Goal: Check status: Check status

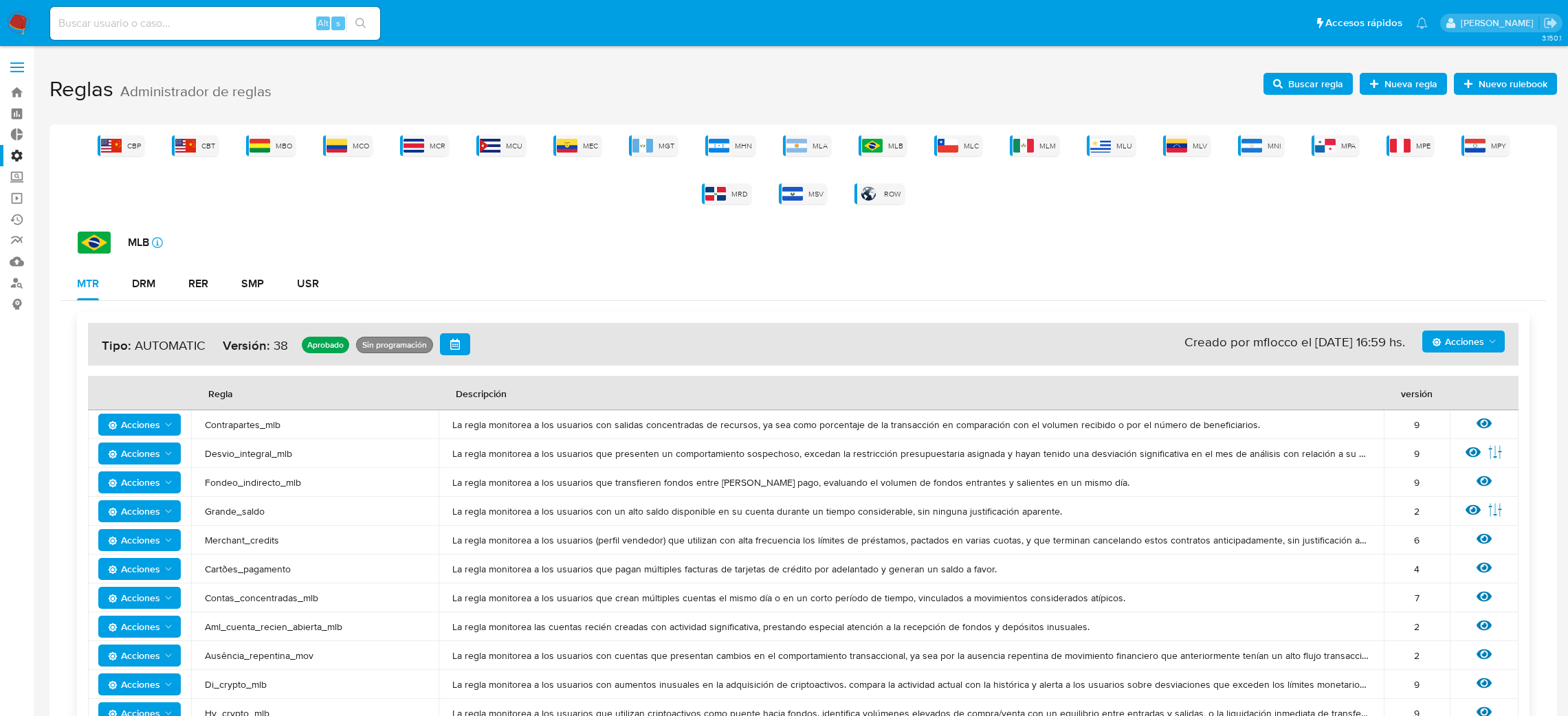
scroll to position [8, 0]
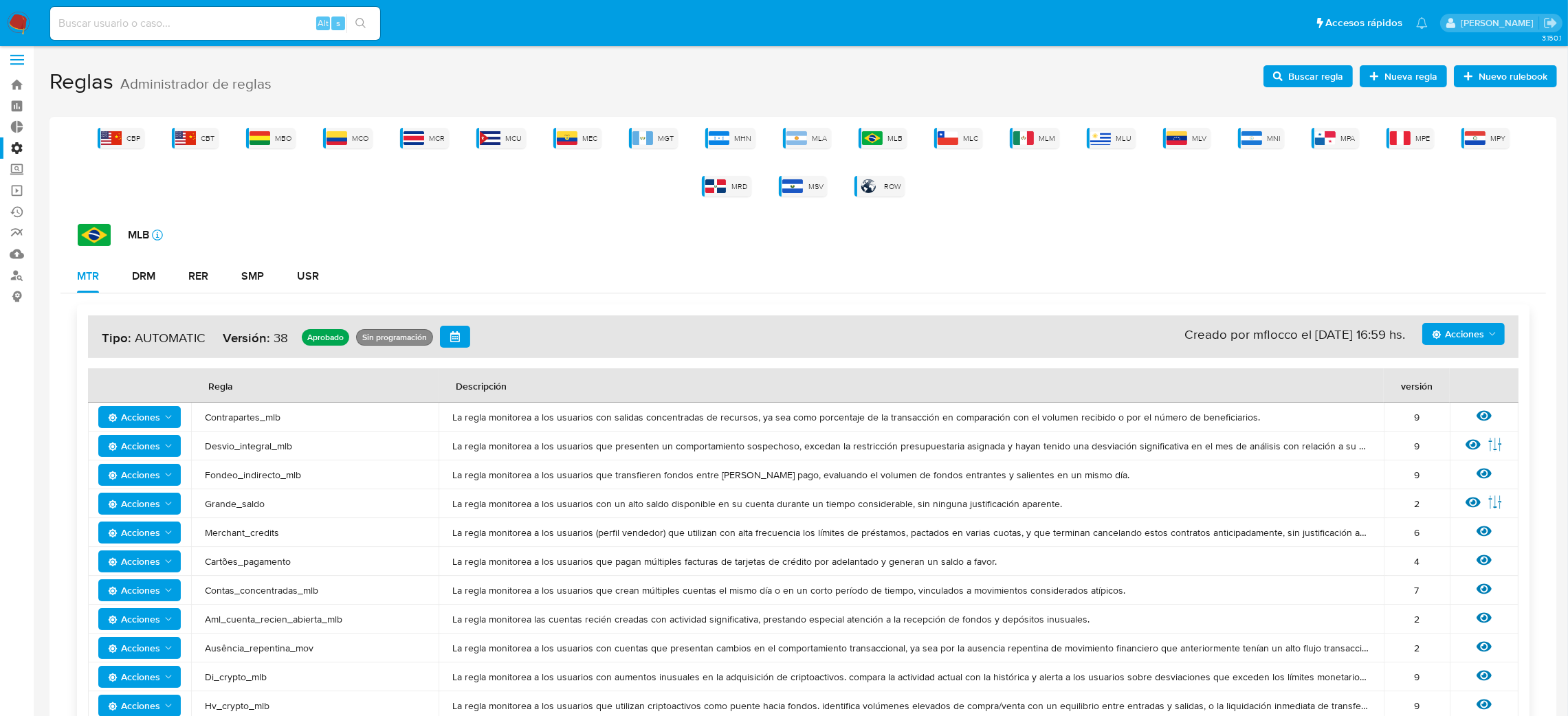
click at [14, 56] on label at bounding box center [17, 60] width 35 height 29
click at [0, 0] on input "checkbox" at bounding box center [0, 0] width 0 height 0
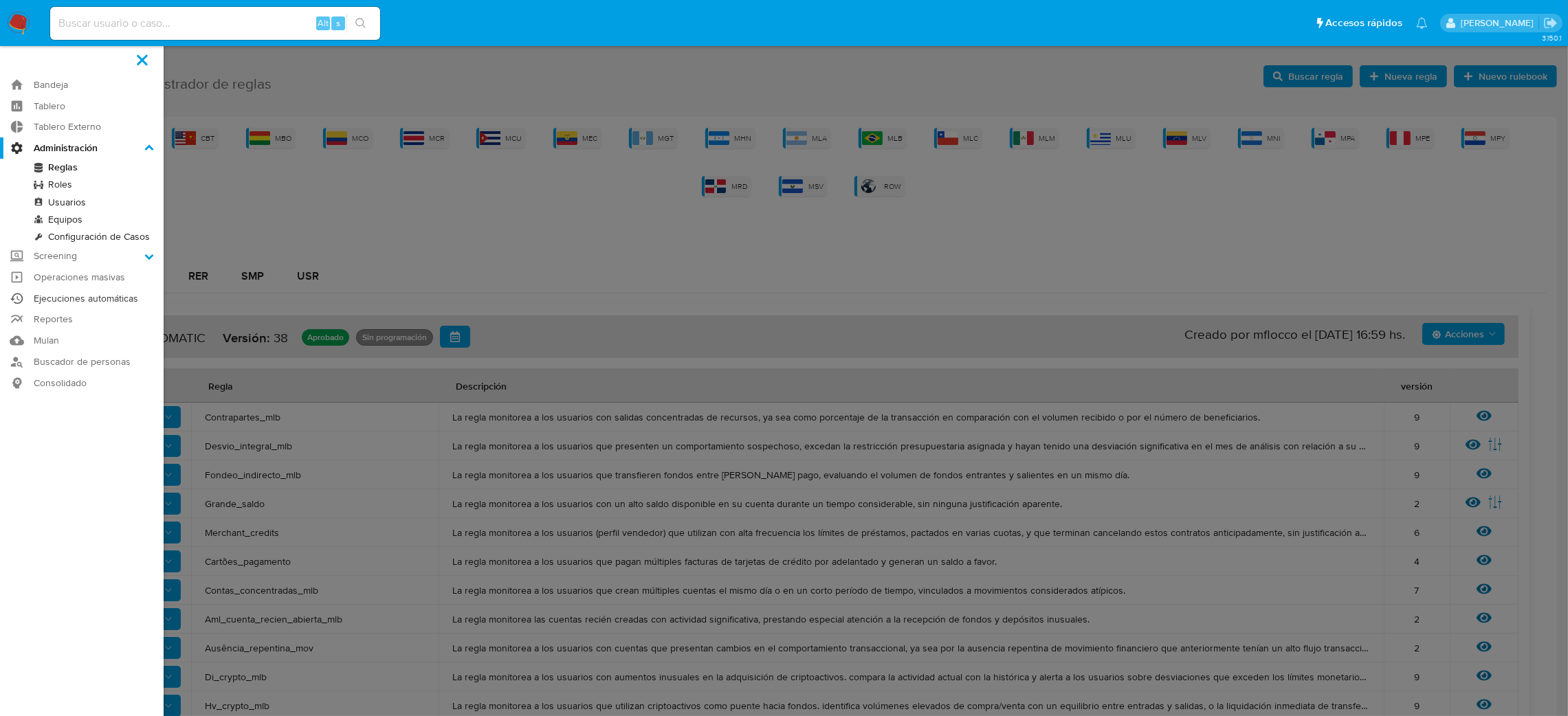
click at [72, 297] on link "Ejecuciones automáticas" at bounding box center [82, 299] width 164 height 21
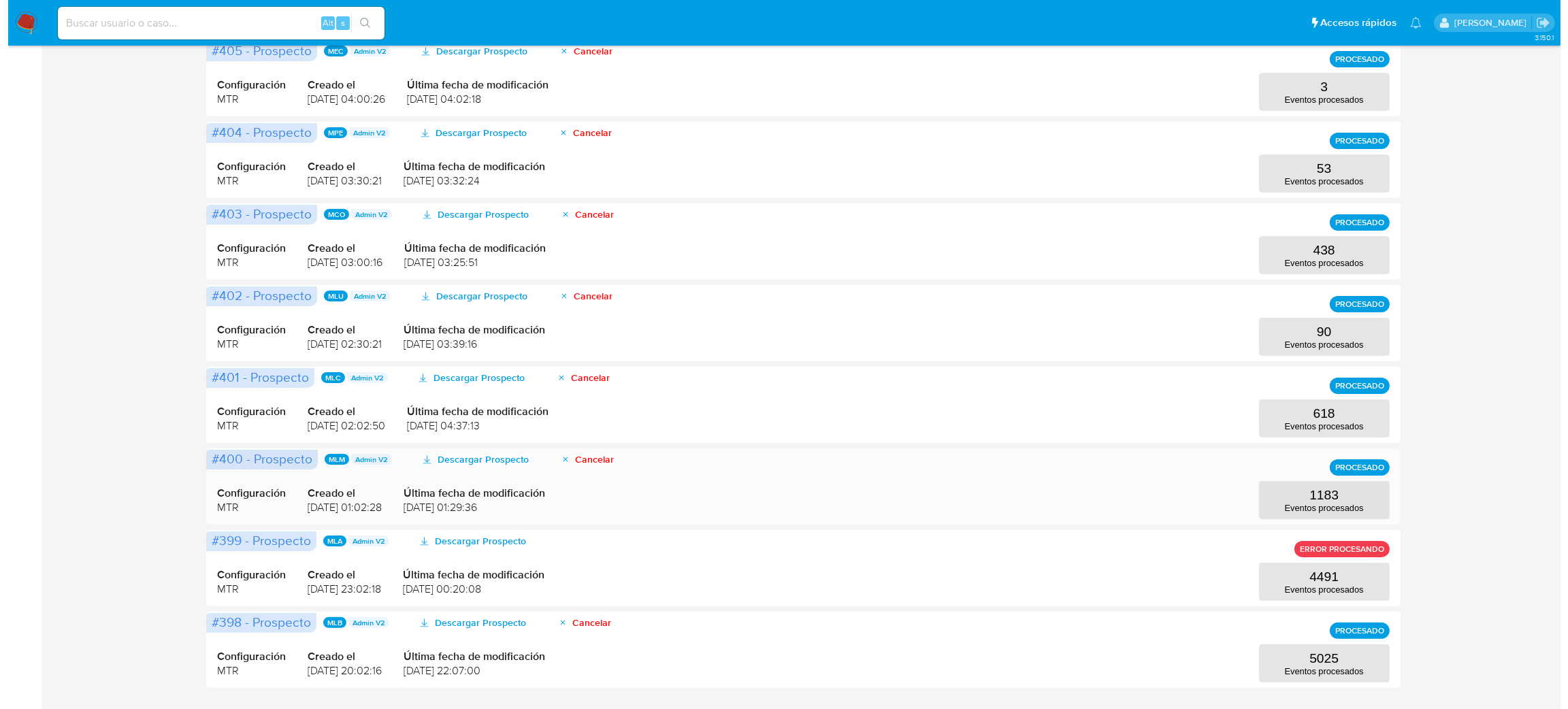
scroll to position [406, 0]
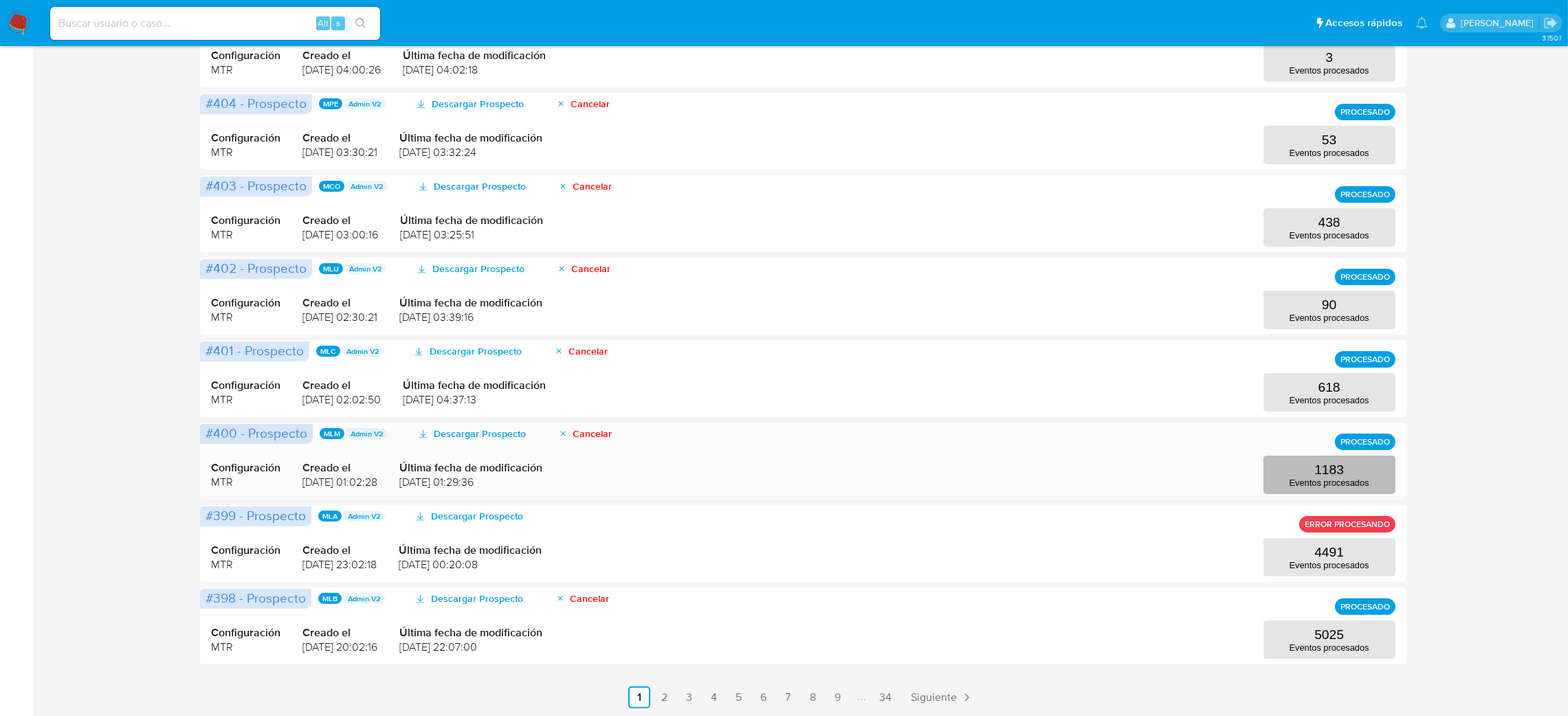
click at [1350, 478] on p "Eventos procesados" at bounding box center [1330, 482] width 80 height 11
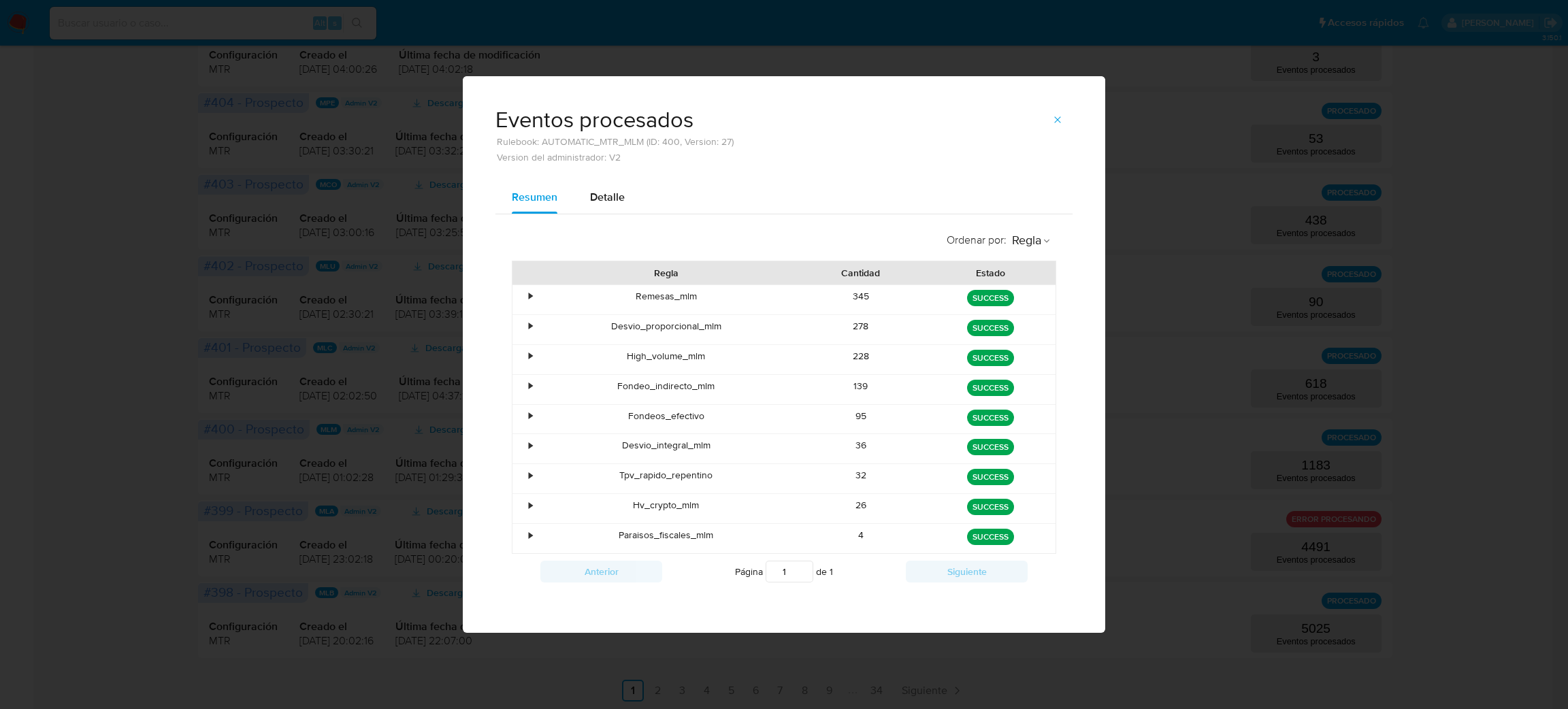
click at [529, 297] on div "•" at bounding box center [531, 297] width 4 height 13
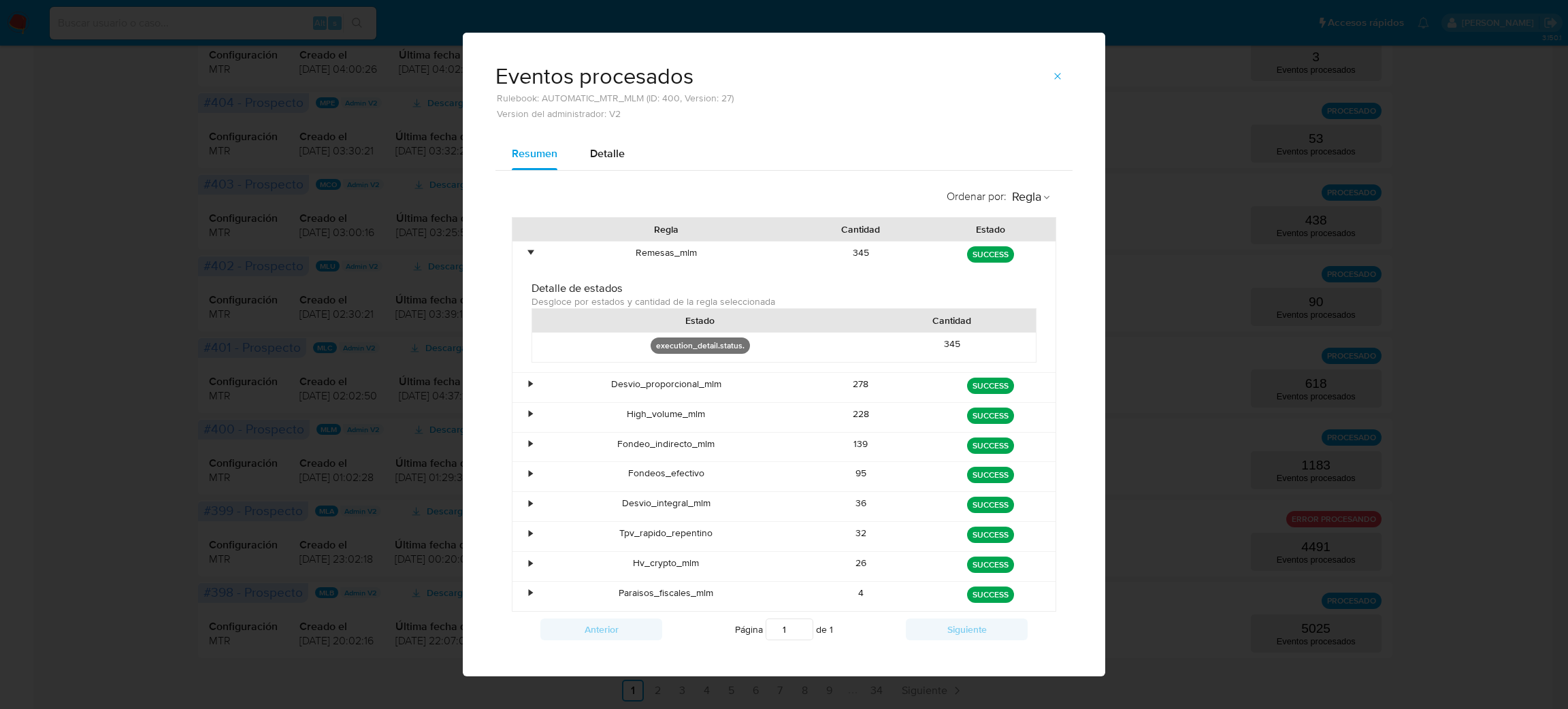
click at [579, 167] on button "Detalle" at bounding box center [607, 154] width 68 height 32
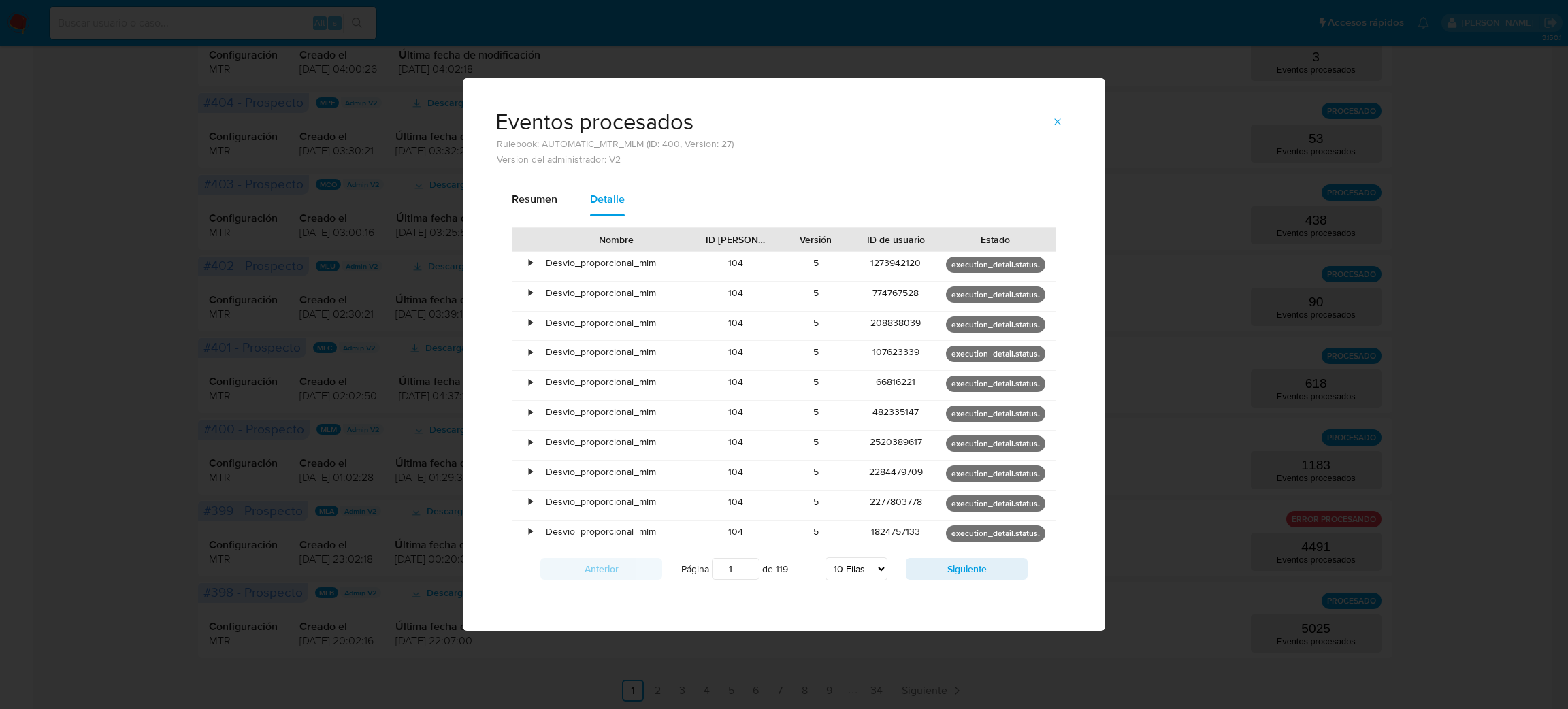
click at [879, 560] on select "5 Filas 10 Filas 20 Filas 25 Filas 50 Filas 100 Filas" at bounding box center [856, 569] width 62 height 23
click at [825, 558] on select "5 Filas 10 Filas 20 Filas 25 Filas 50 Filas 100 Filas" at bounding box center [856, 569] width 62 height 23
select select "100"
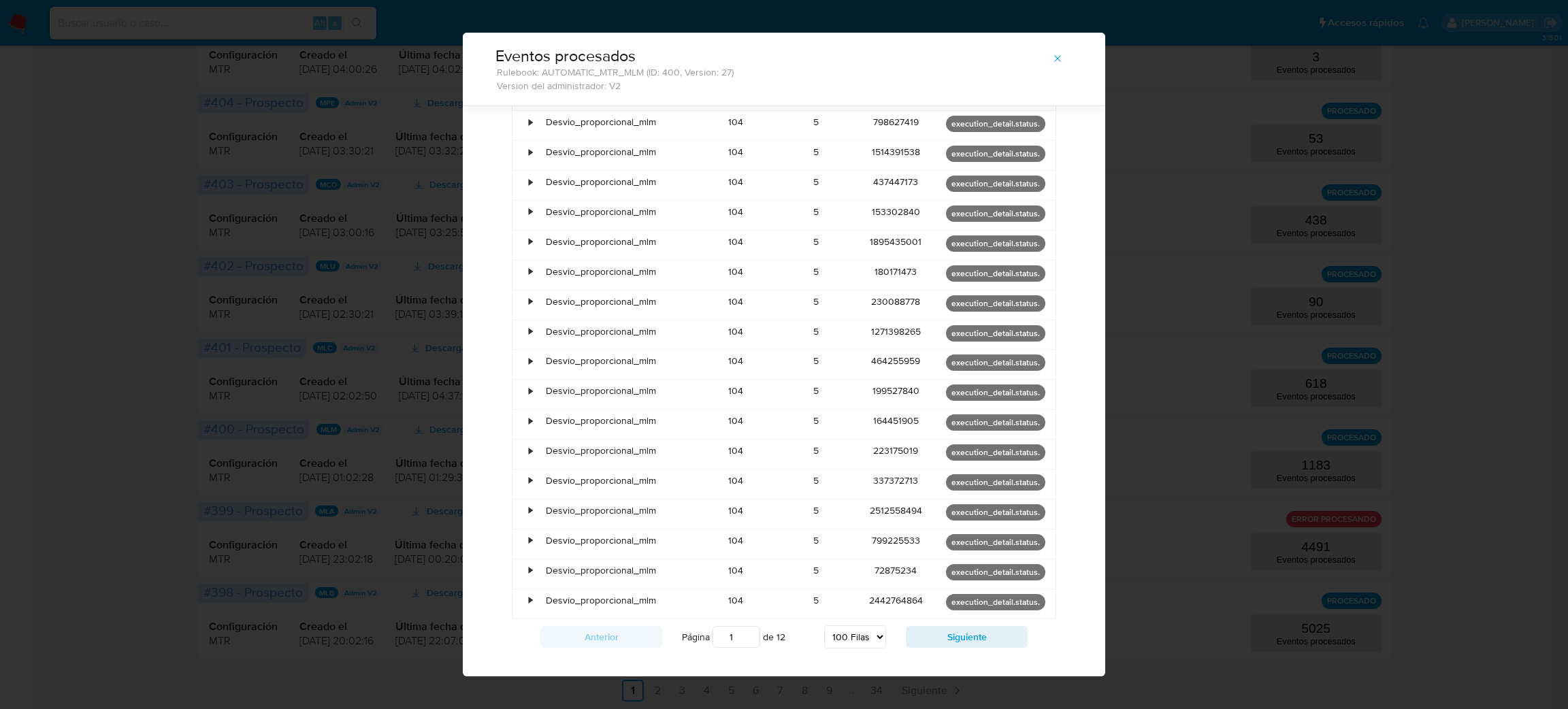
scroll to position [2550, 0]
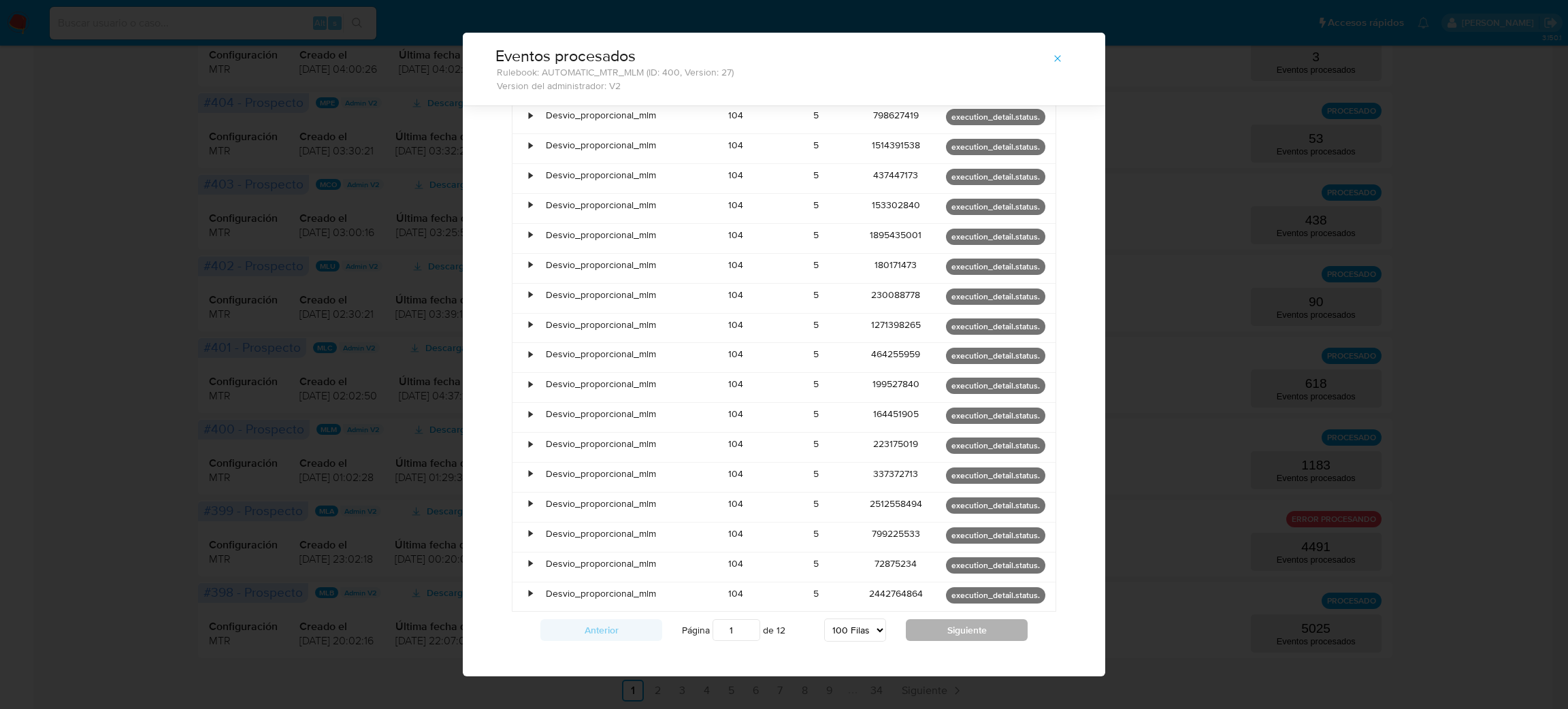
click at [949, 619] on button "Siguiente" at bounding box center [966, 630] width 122 height 22
click at [946, 619] on button "Siguiente" at bounding box center [966, 630] width 122 height 22
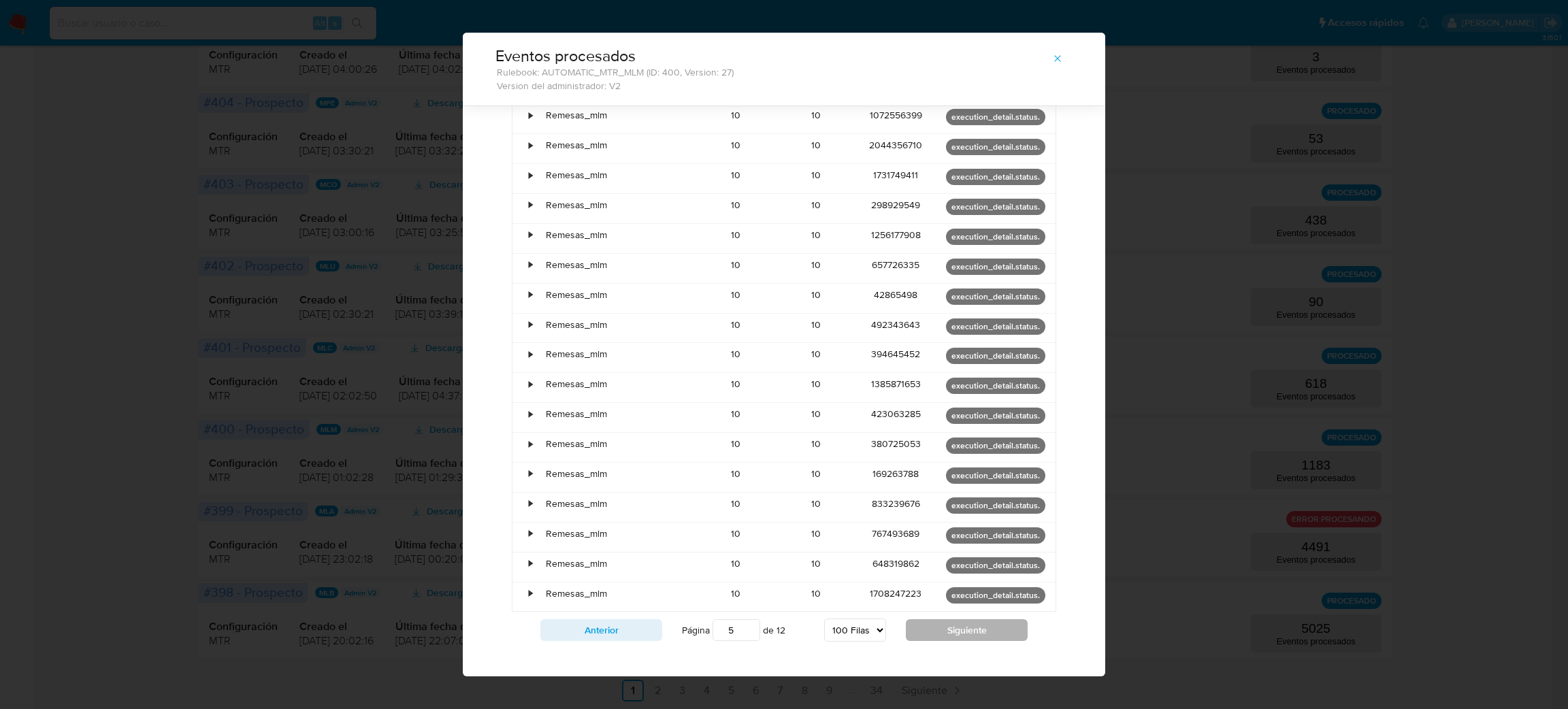
click at [946, 619] on button "Siguiente" at bounding box center [966, 630] width 122 height 22
type input "6"
click at [518, 373] on div "•" at bounding box center [524, 387] width 24 height 30
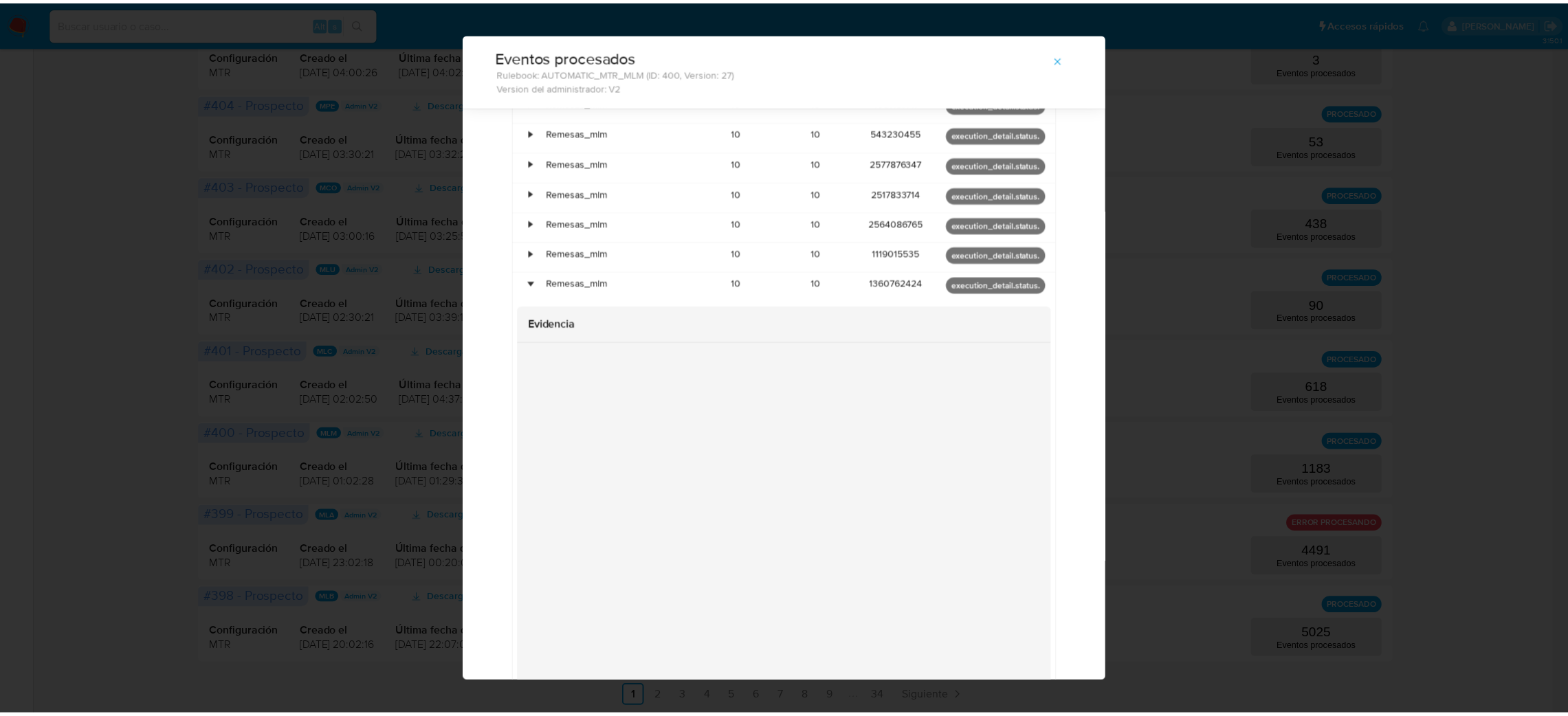
scroll to position [2679, 0]
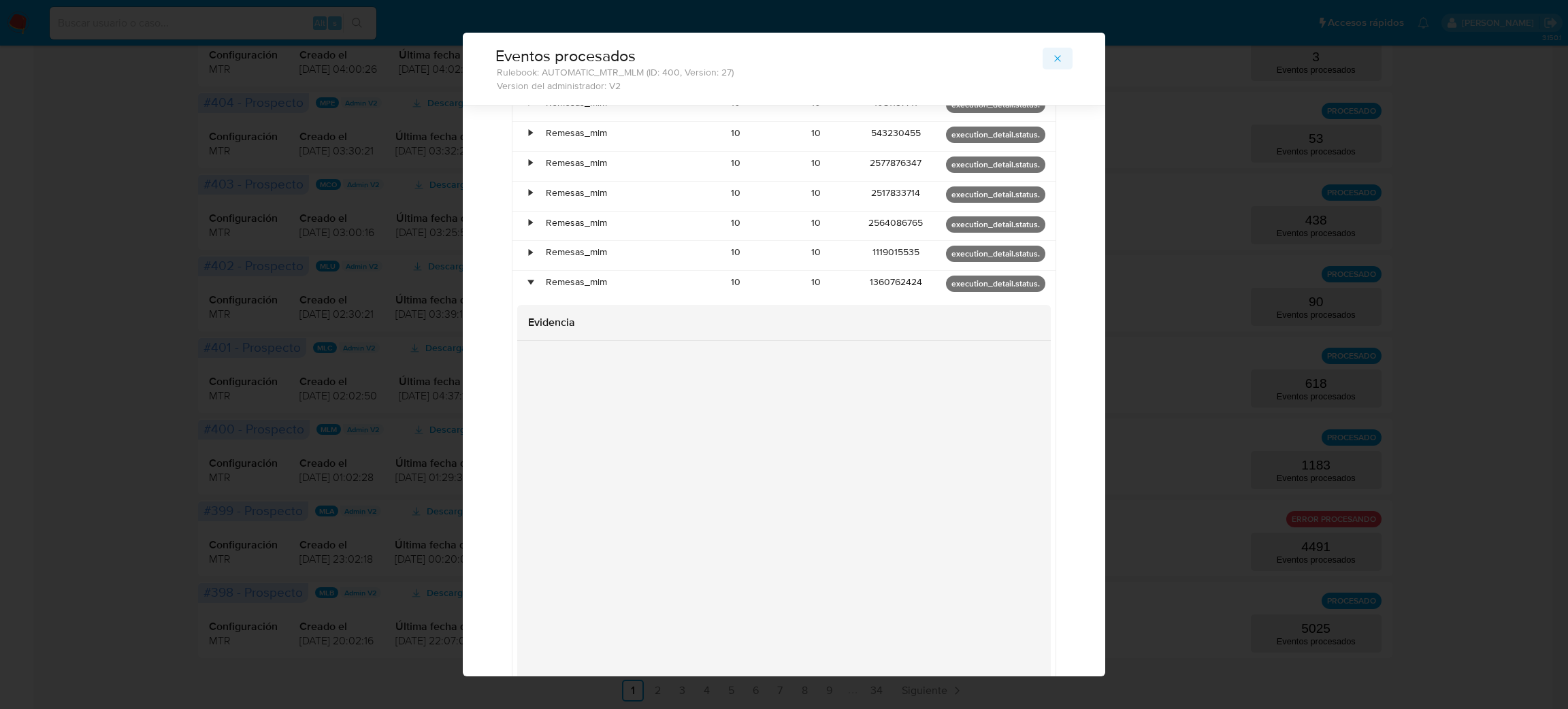
click at [1055, 49] on button "button" at bounding box center [1057, 58] width 30 height 22
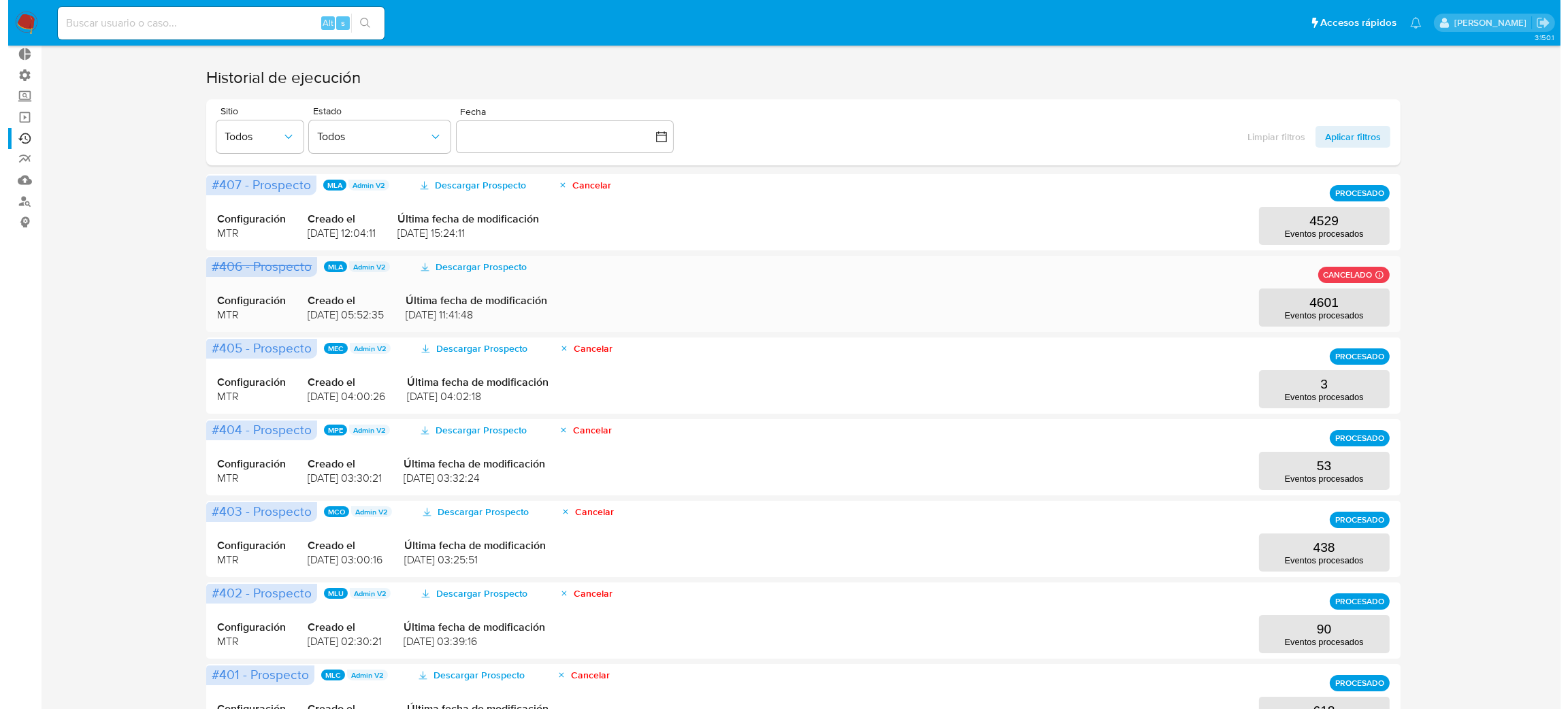
scroll to position [0, 0]
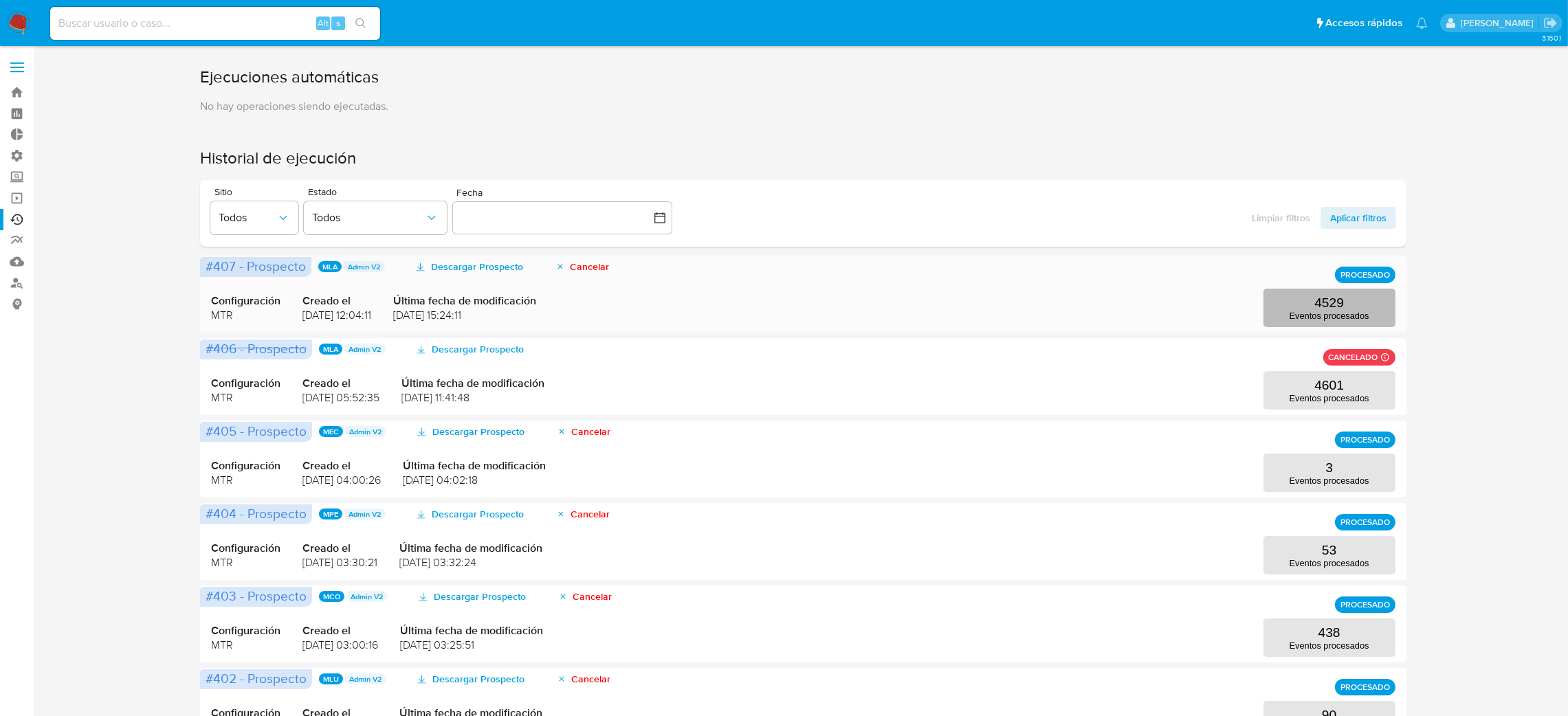
click at [1335, 295] on p "4529" at bounding box center [1329, 303] width 30 height 15
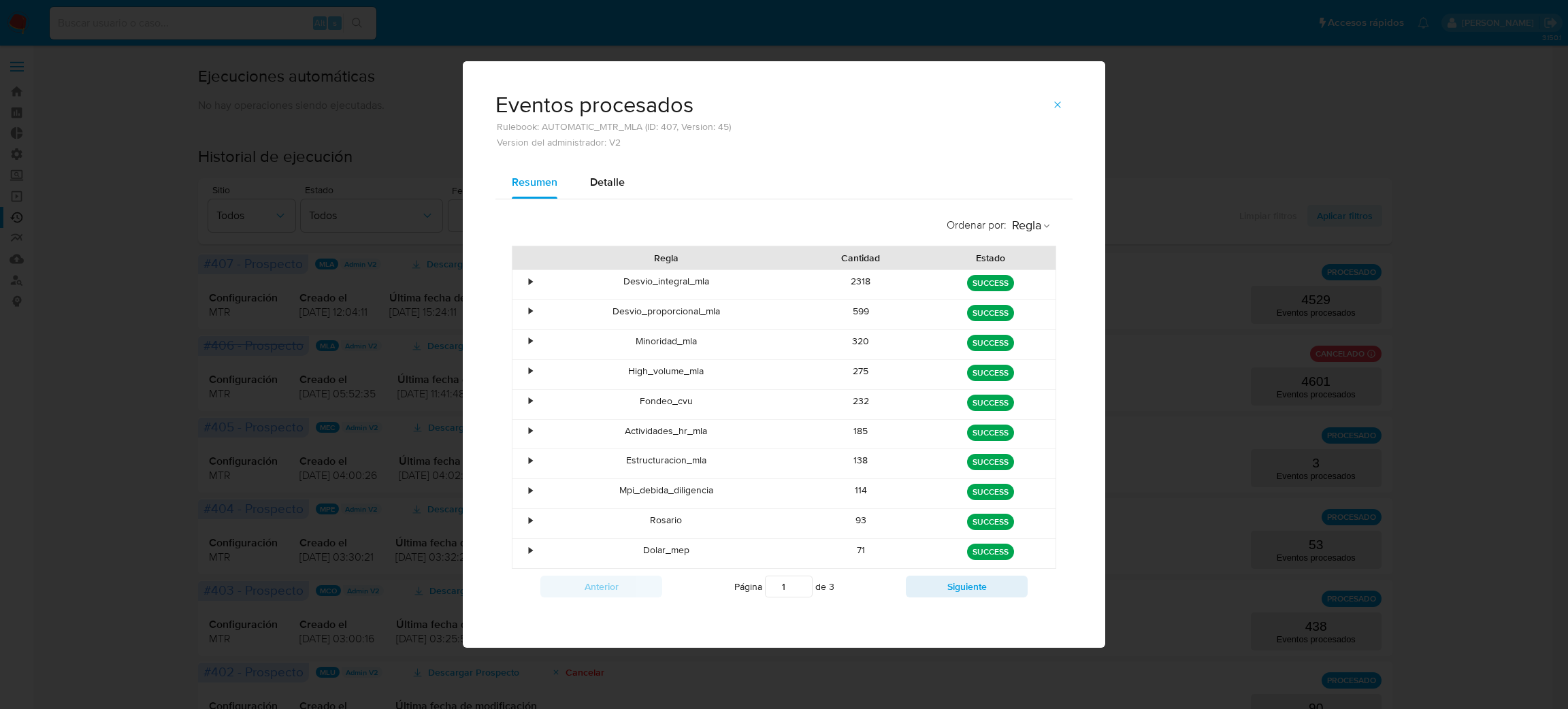
click at [519, 521] on div "•" at bounding box center [524, 524] width 24 height 30
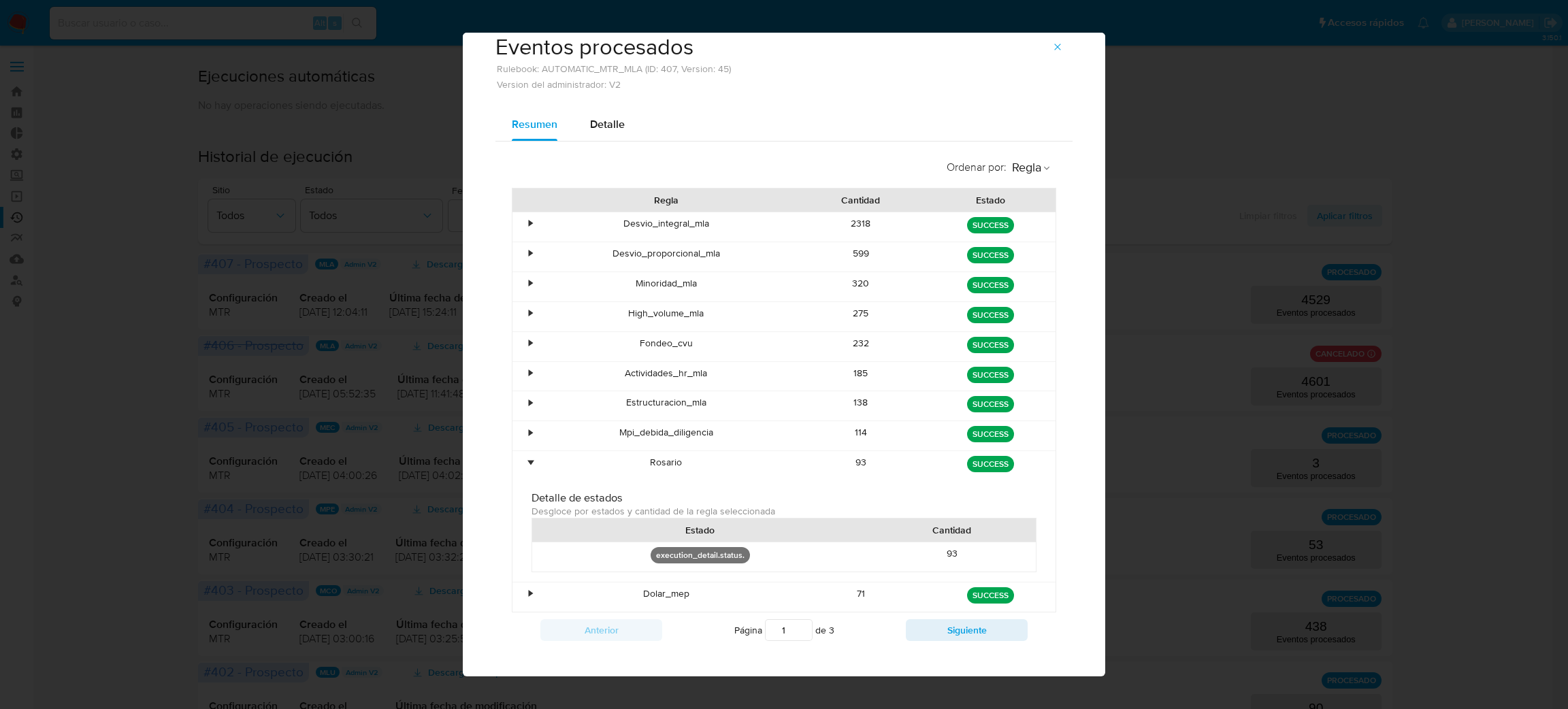
scroll to position [43, 0]
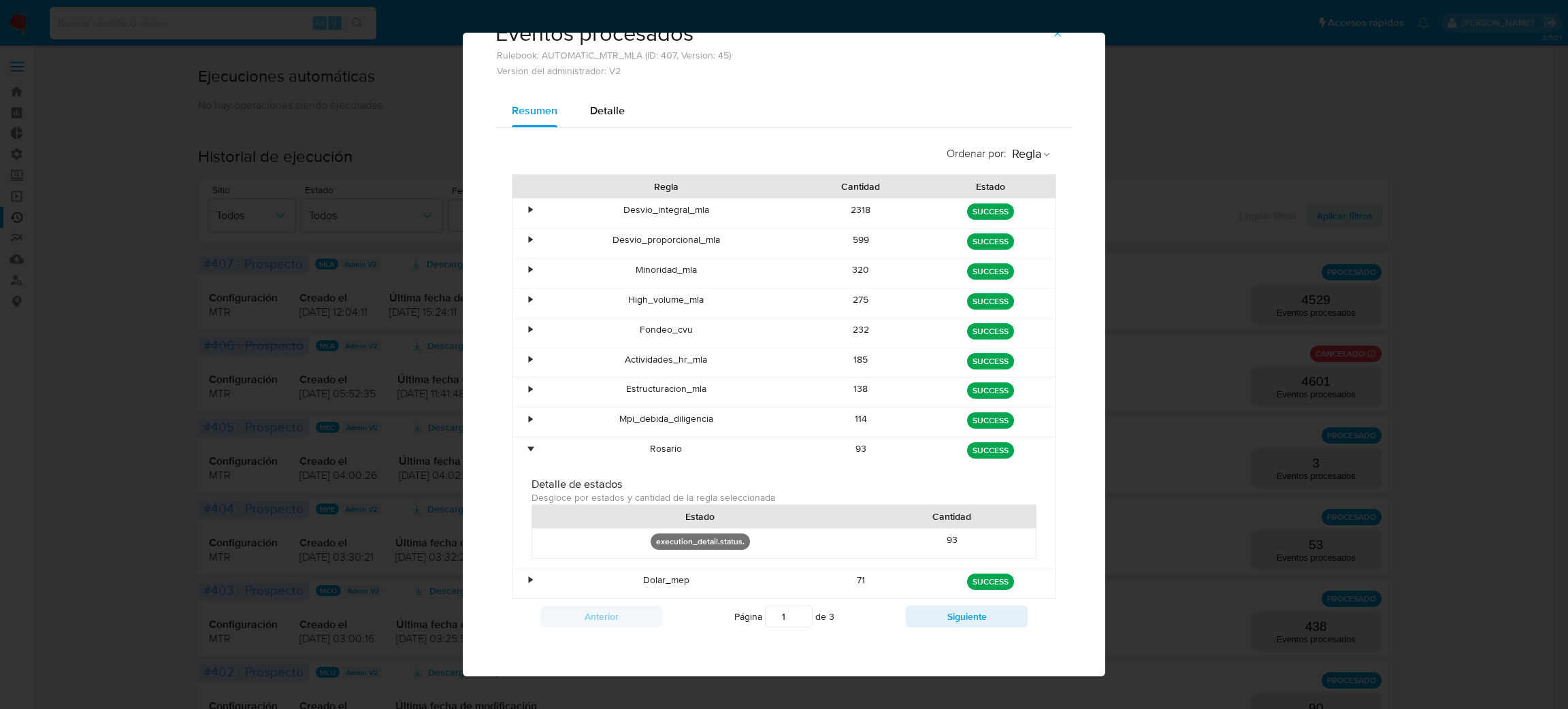
click at [590, 118] on div "Detalle" at bounding box center [607, 111] width 34 height 32
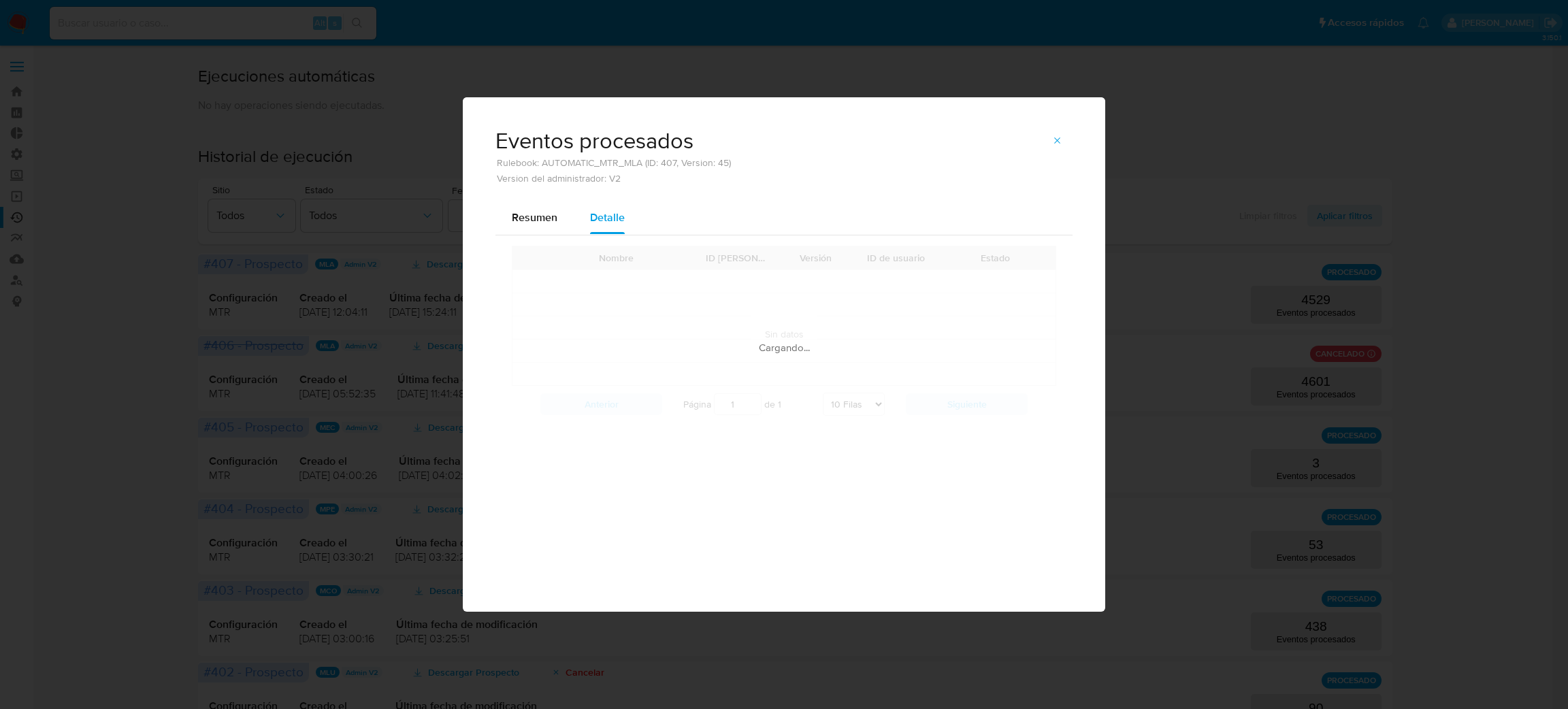
scroll to position [0, 0]
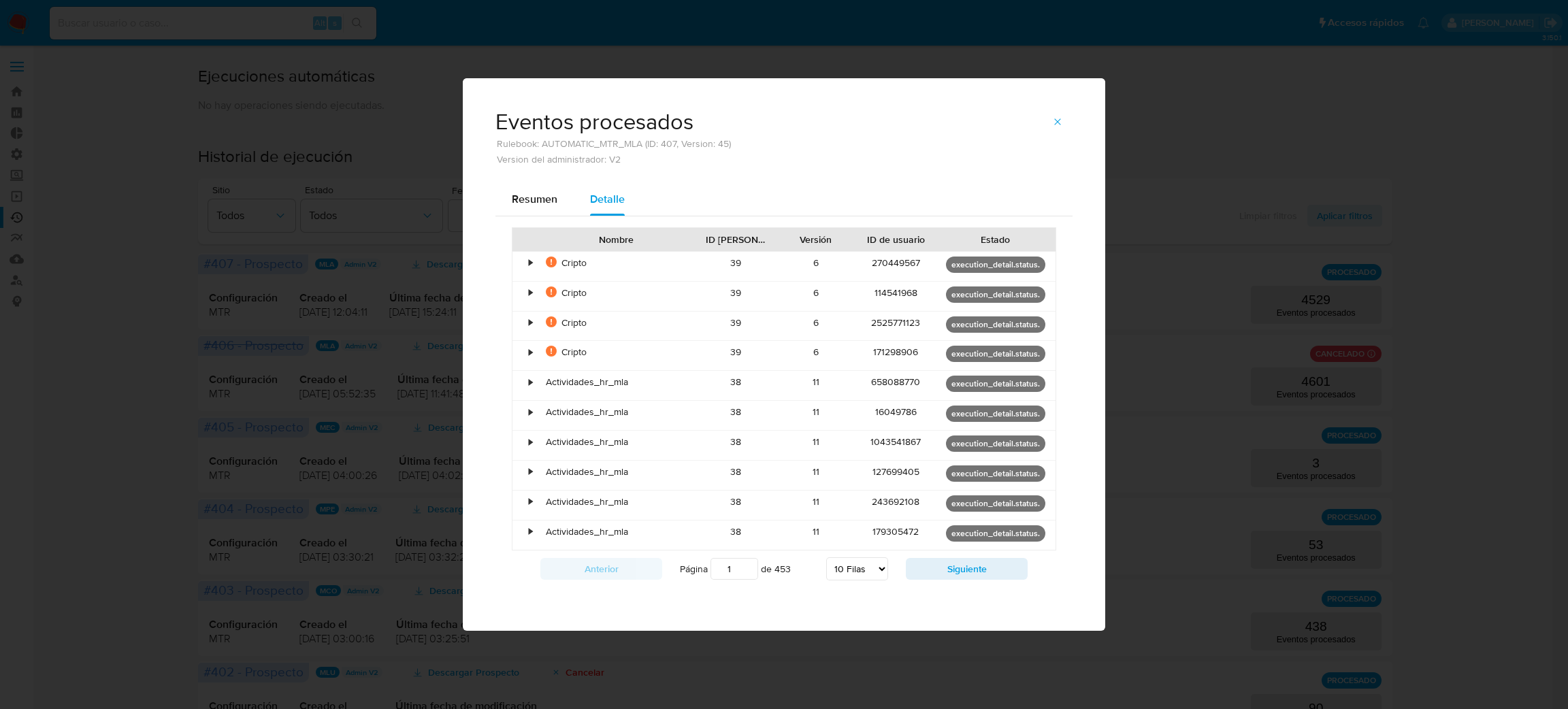
click at [870, 569] on select "5 Filas 10 Filas 20 Filas 25 Filas 50 Filas 100 Filas" at bounding box center [857, 569] width 62 height 23
click at [826, 558] on select "5 Filas 10 Filas 20 Filas 25 Filas 50 Filas 100 Filas" at bounding box center [857, 569] width 62 height 23
select select "100"
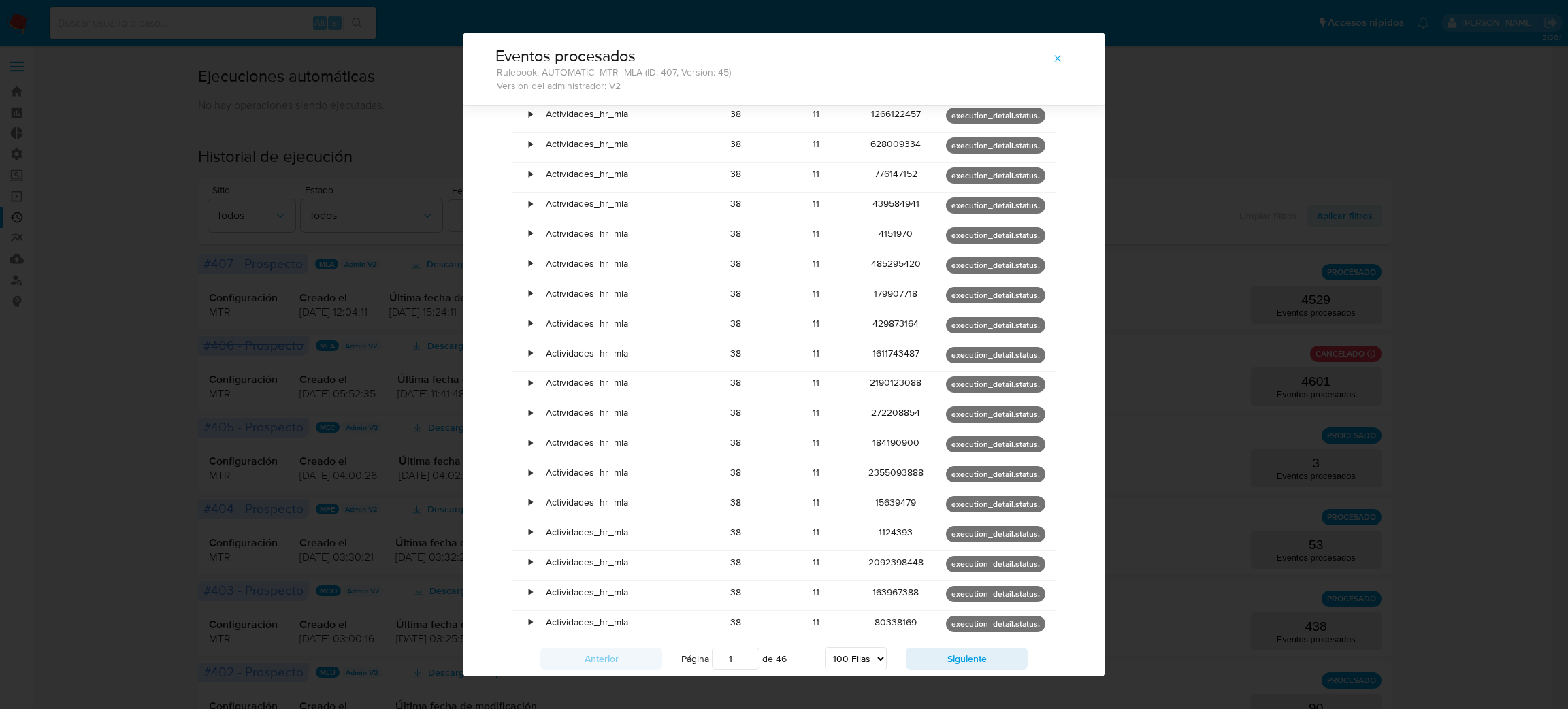
scroll to position [2550, 0]
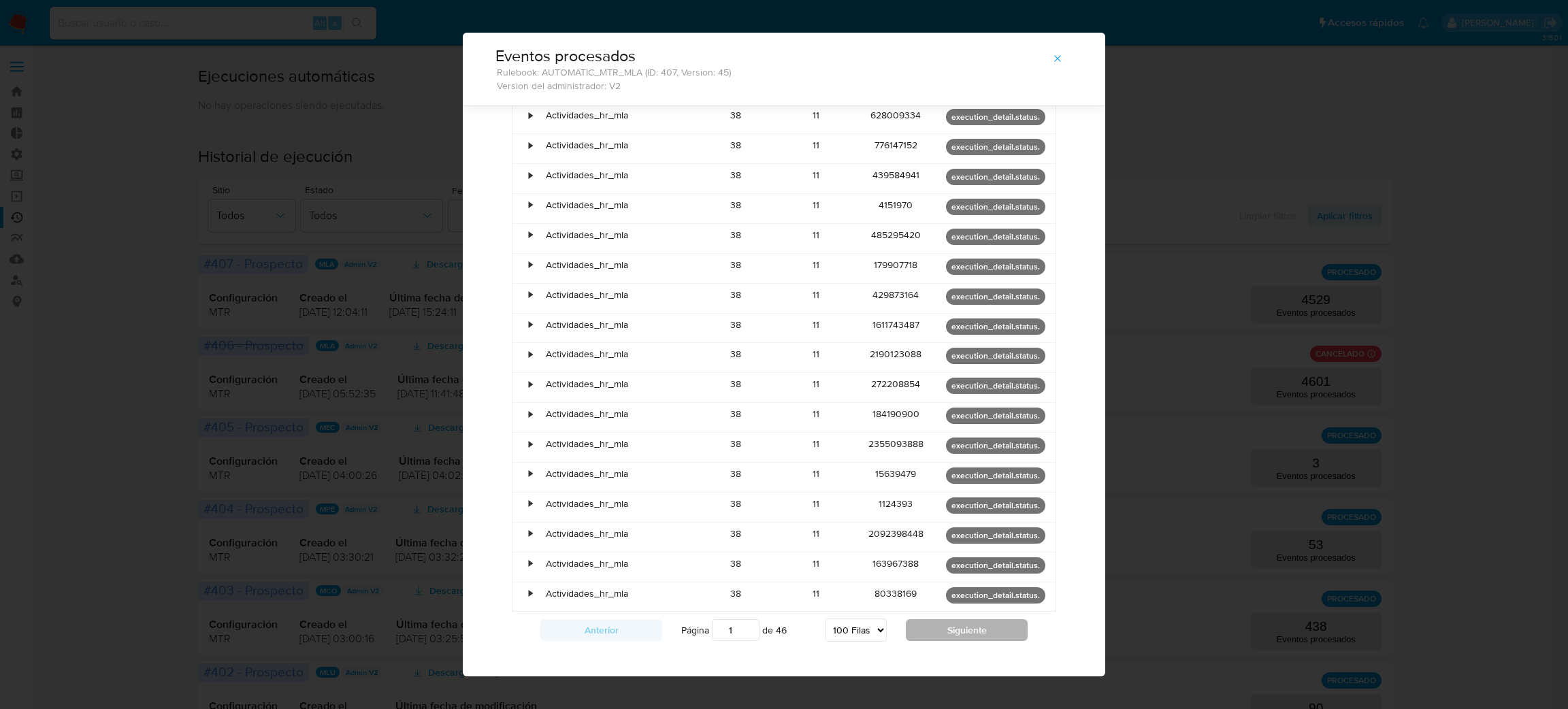
click at [969, 619] on button "Siguiente" at bounding box center [966, 630] width 122 height 22
click at [973, 619] on button "Siguiente" at bounding box center [966, 630] width 122 height 22
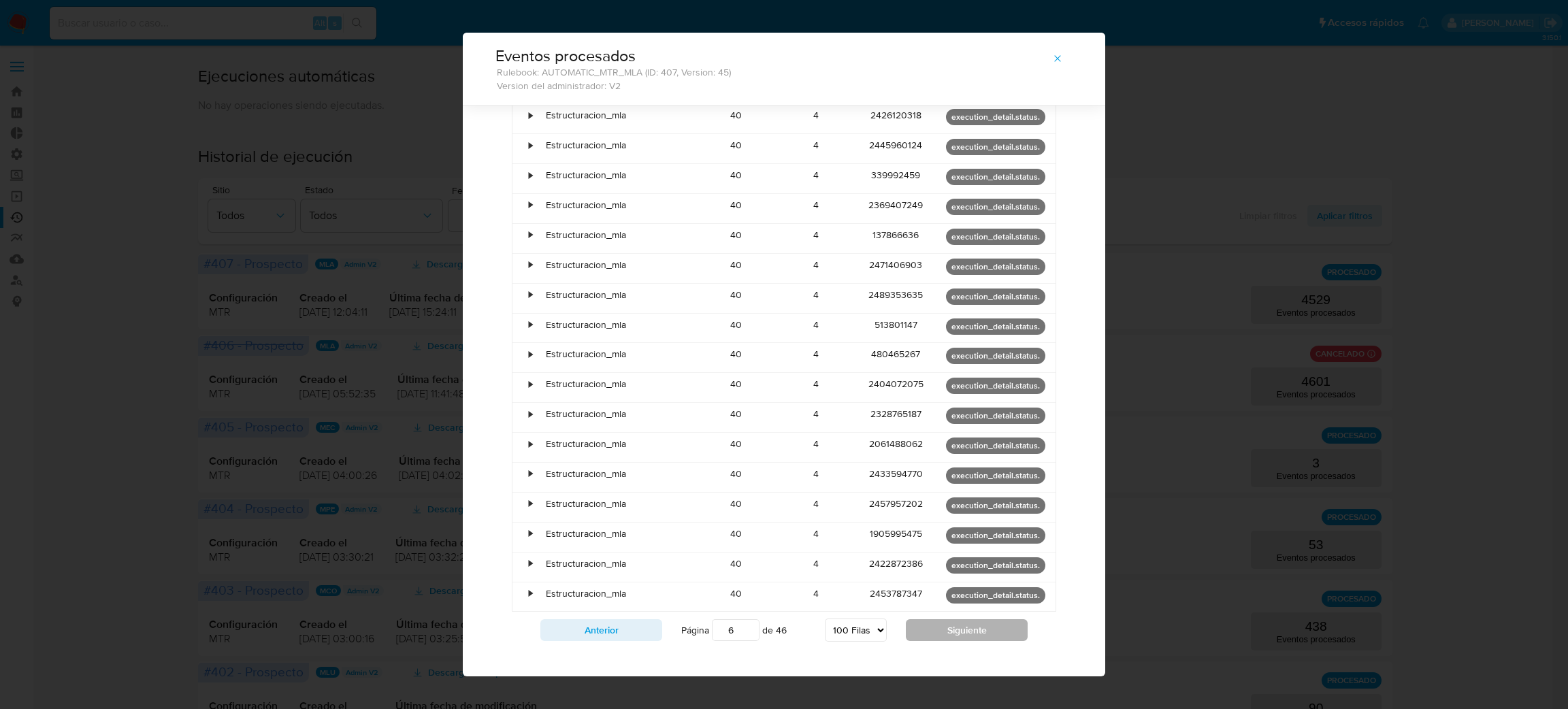
click at [973, 619] on button "Siguiente" at bounding box center [966, 630] width 122 height 22
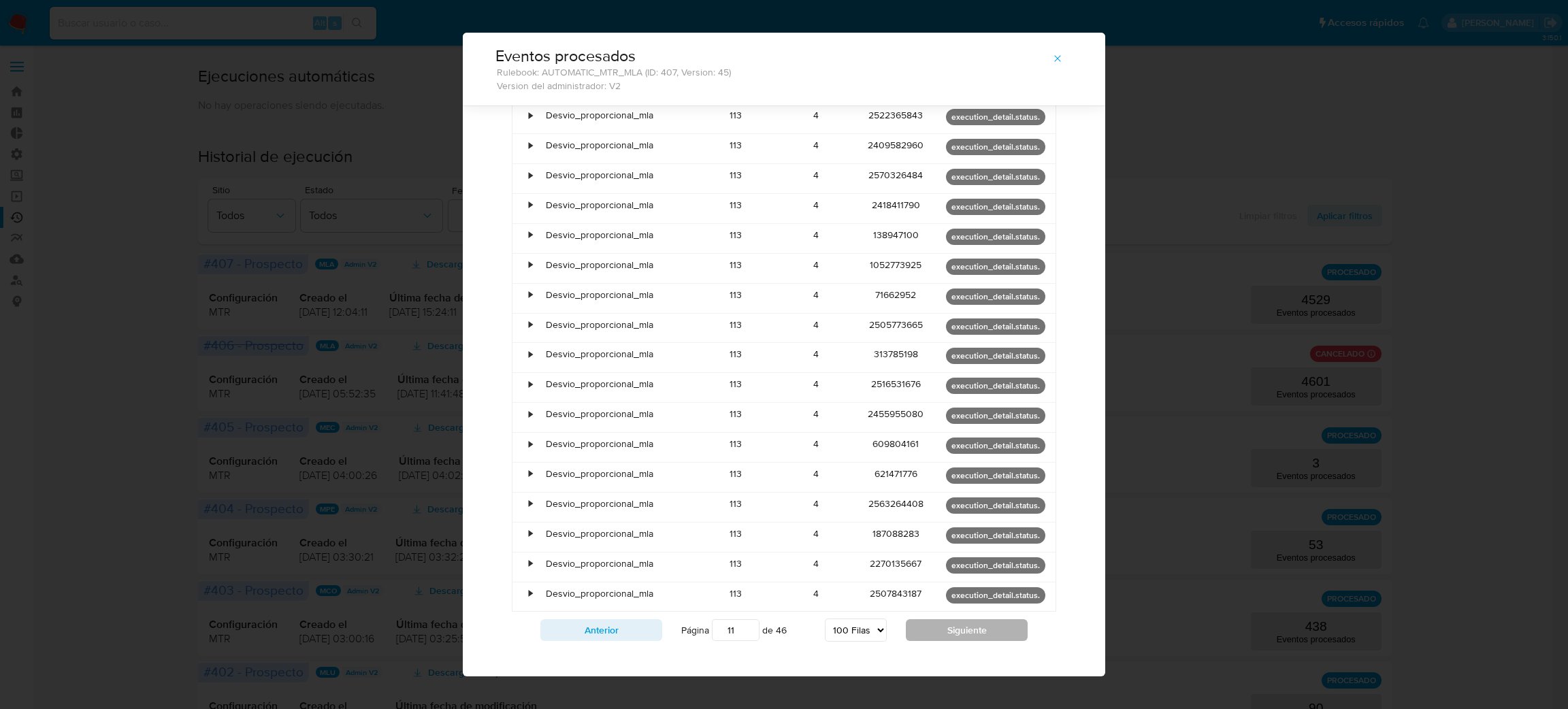
click at [973, 619] on button "Siguiente" at bounding box center [966, 630] width 122 height 22
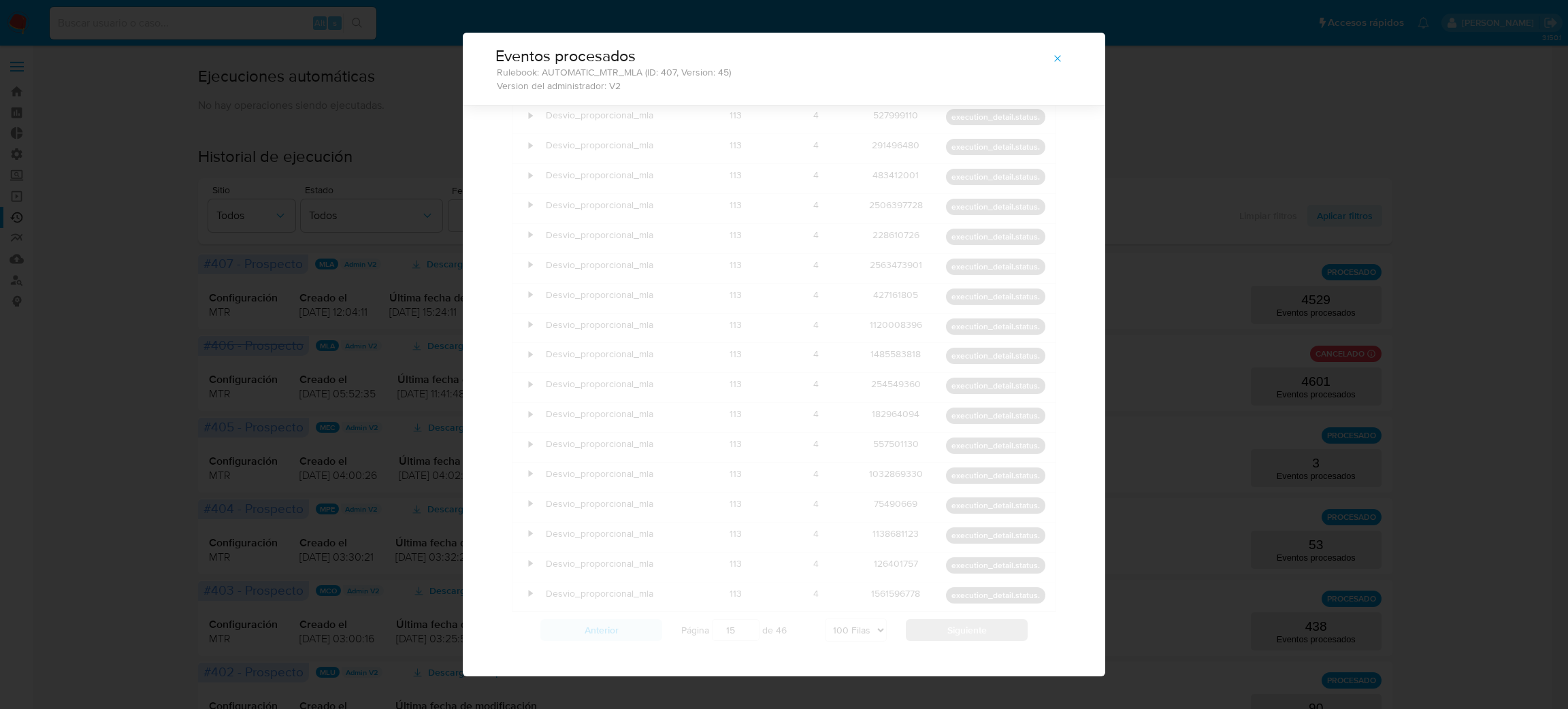
click at [973, 619] on button "Siguiente" at bounding box center [966, 630] width 122 height 22
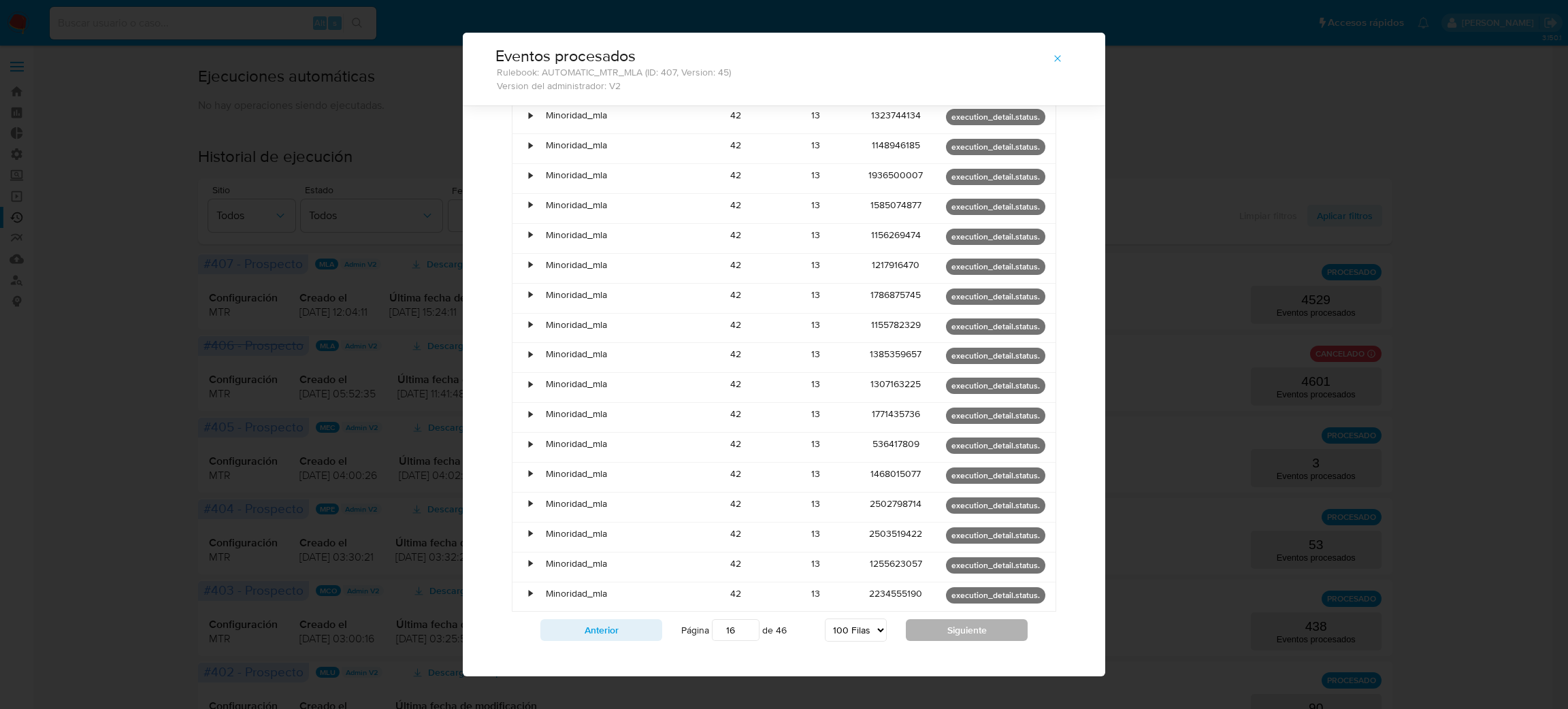
click at [973, 619] on button "Siguiente" at bounding box center [966, 630] width 122 height 22
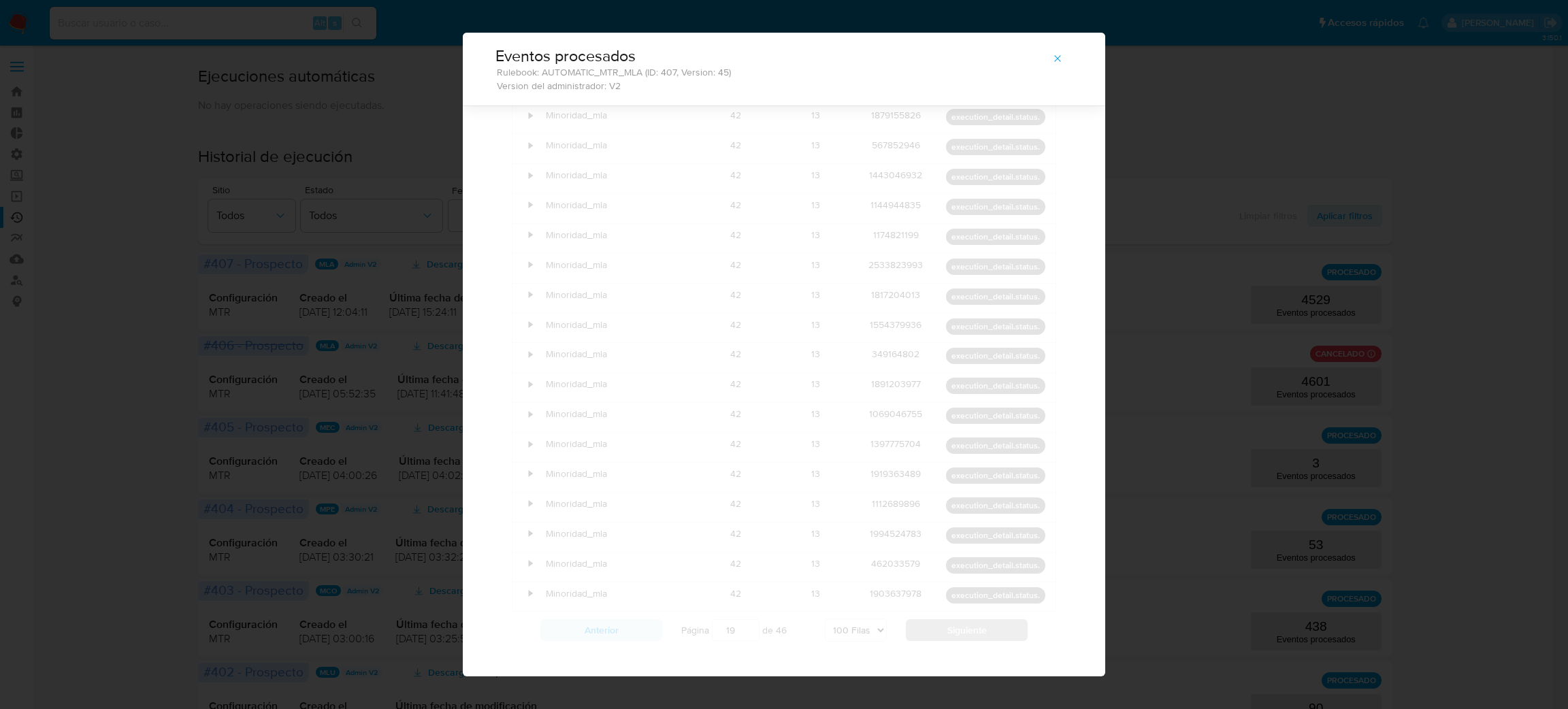
click at [973, 619] on button "Siguiente" at bounding box center [966, 630] width 122 height 22
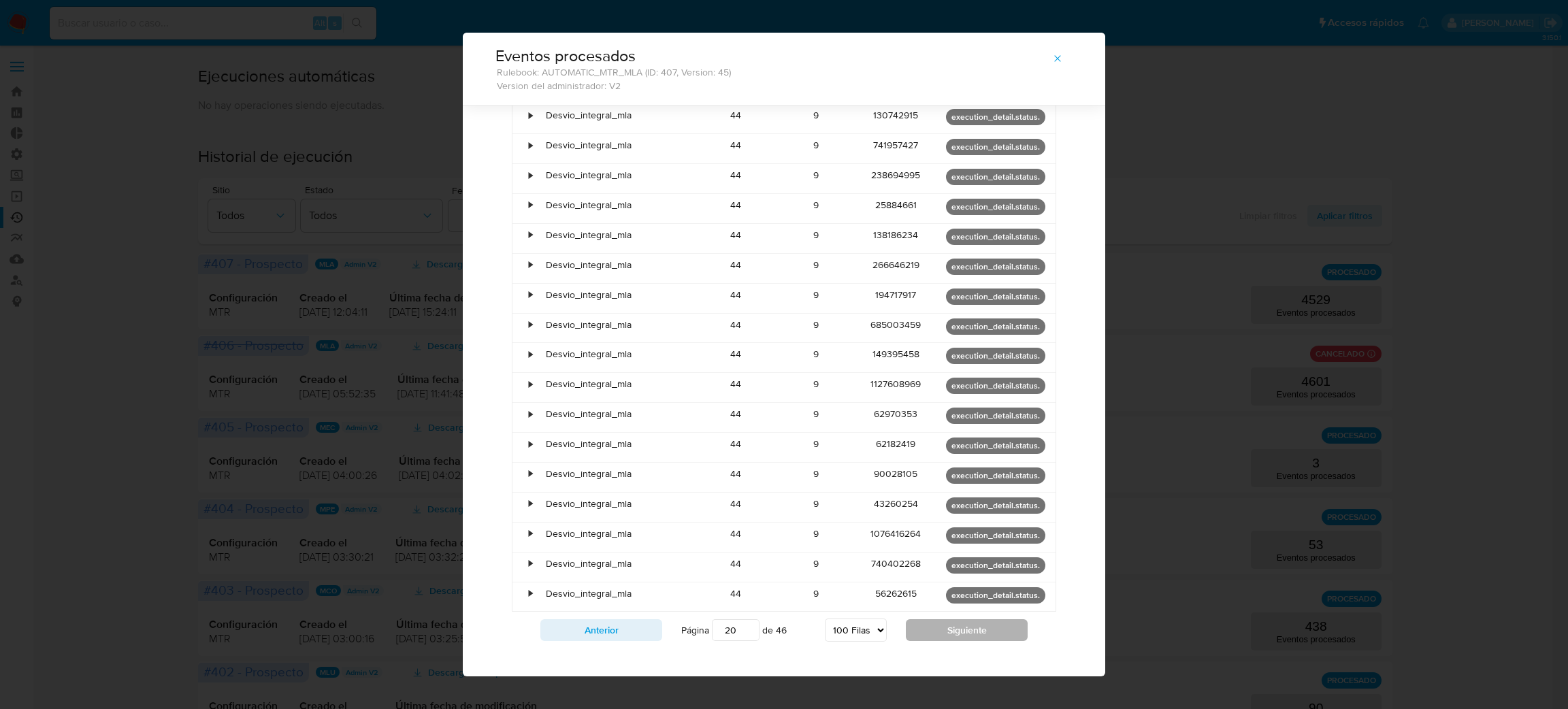
click at [973, 619] on button "Siguiente" at bounding box center [966, 630] width 122 height 22
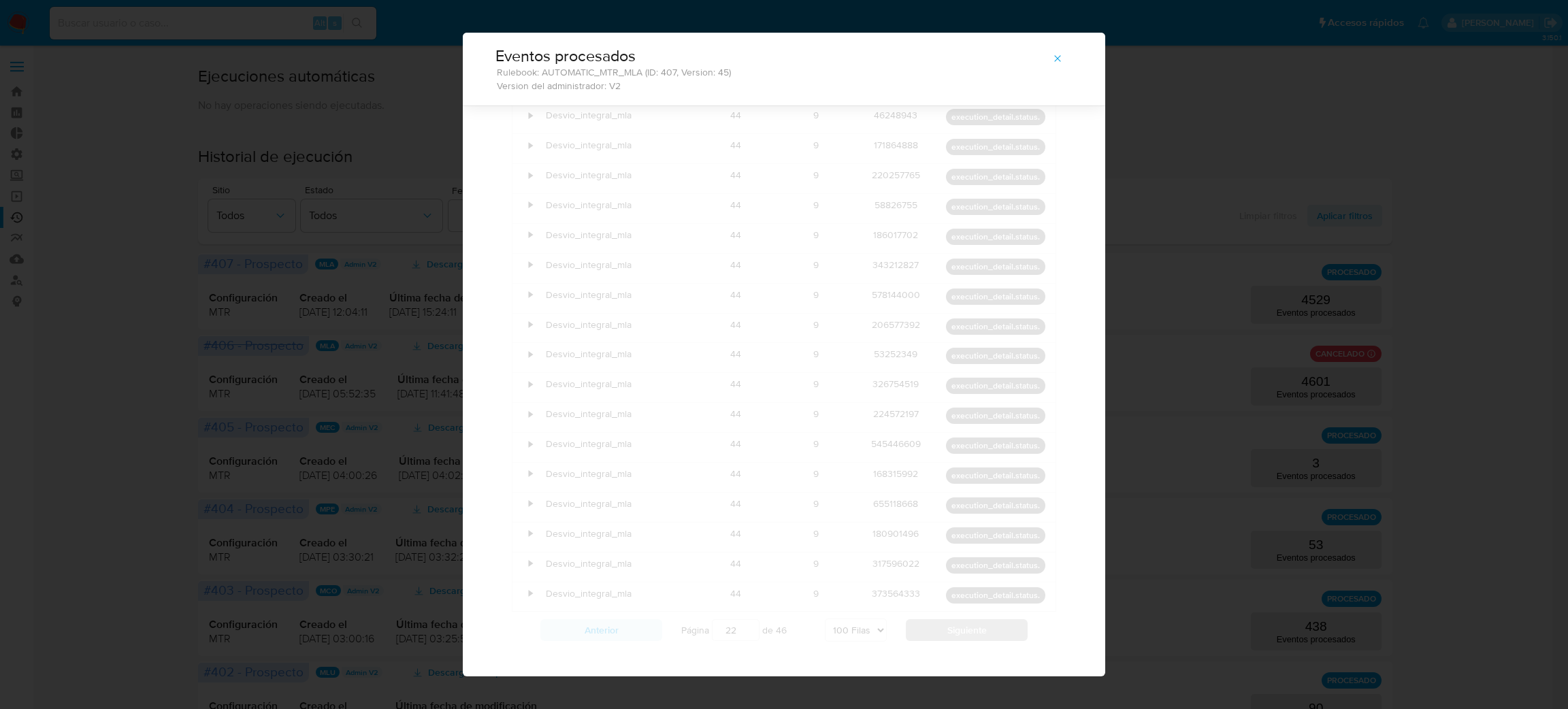
click at [973, 619] on button "Siguiente" at bounding box center [966, 630] width 122 height 22
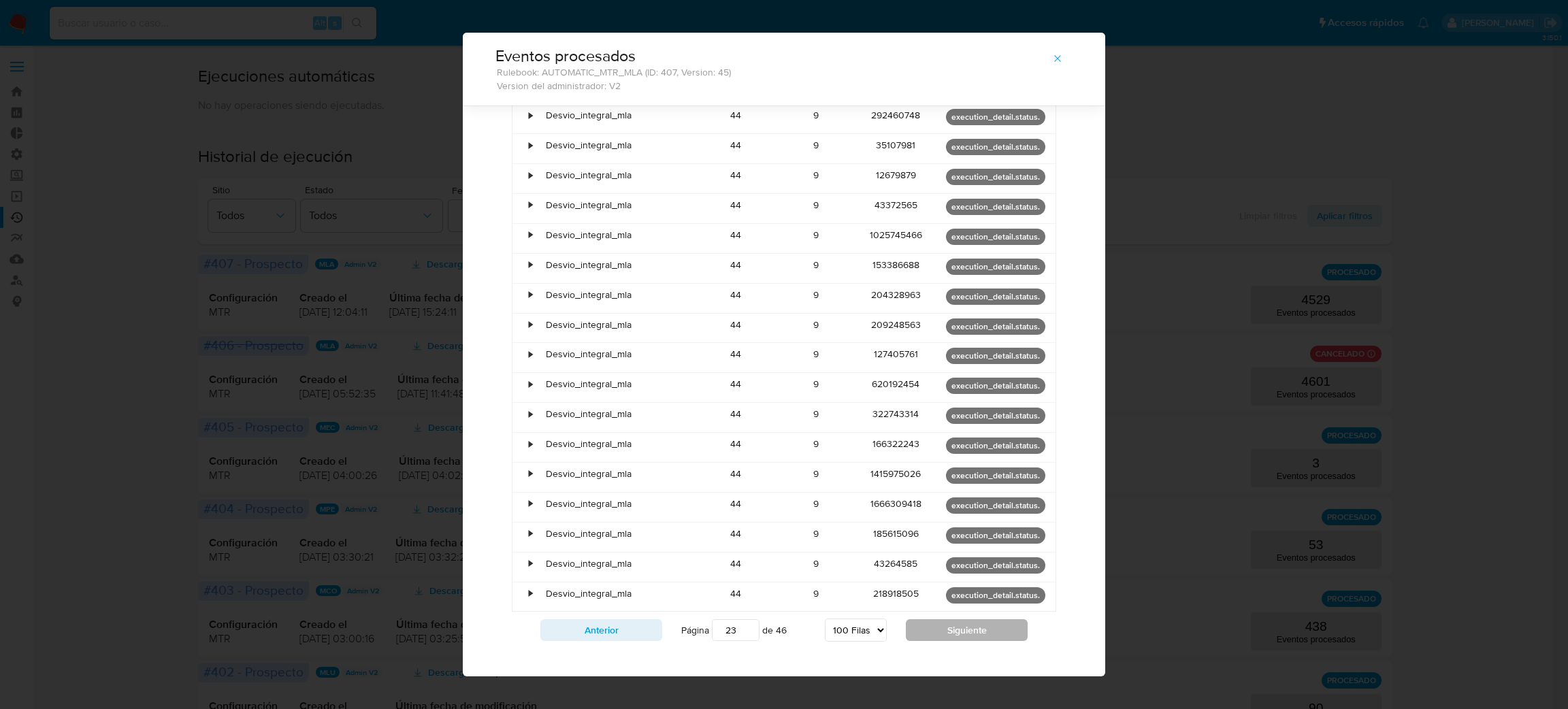
click at [973, 619] on button "Siguiente" at bounding box center [966, 630] width 122 height 22
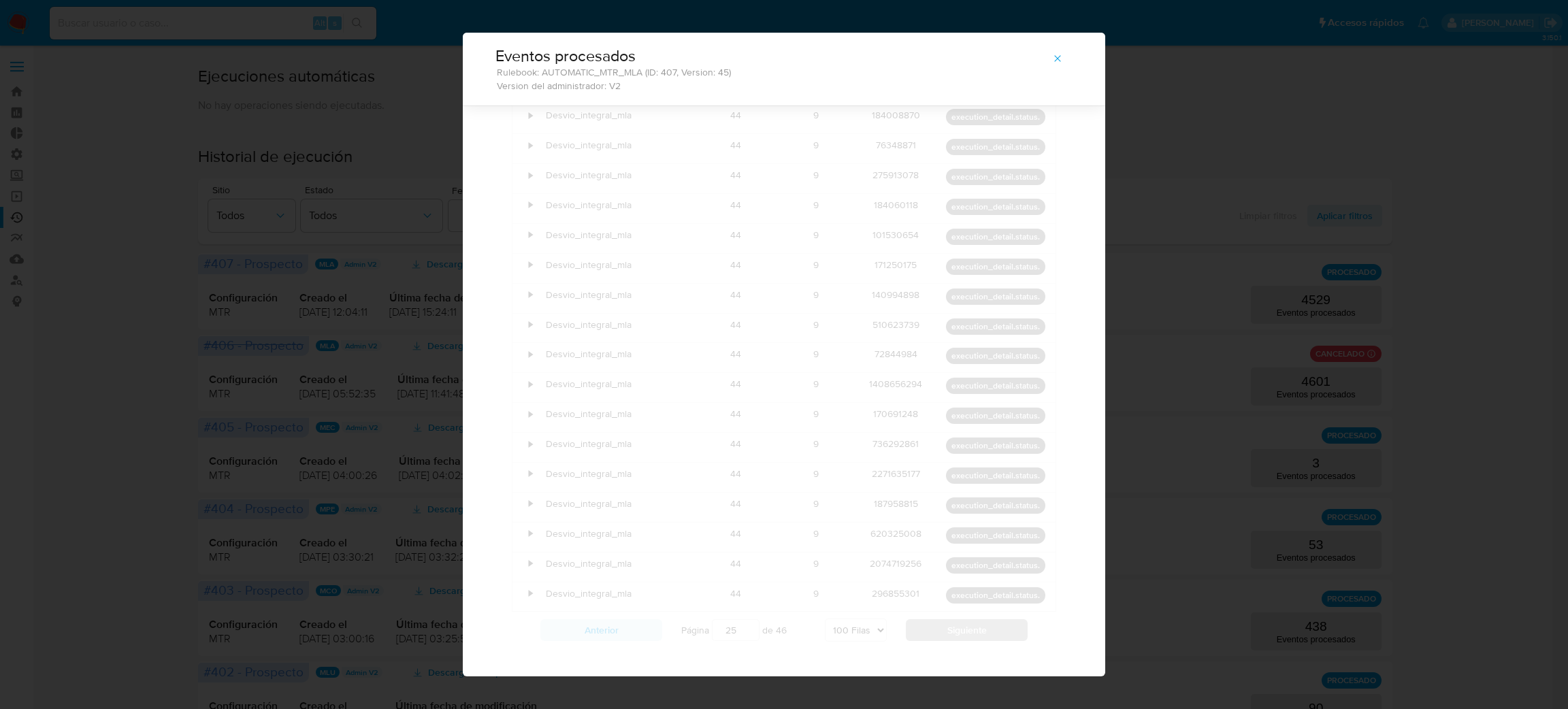
click at [973, 619] on button "Siguiente" at bounding box center [966, 630] width 122 height 22
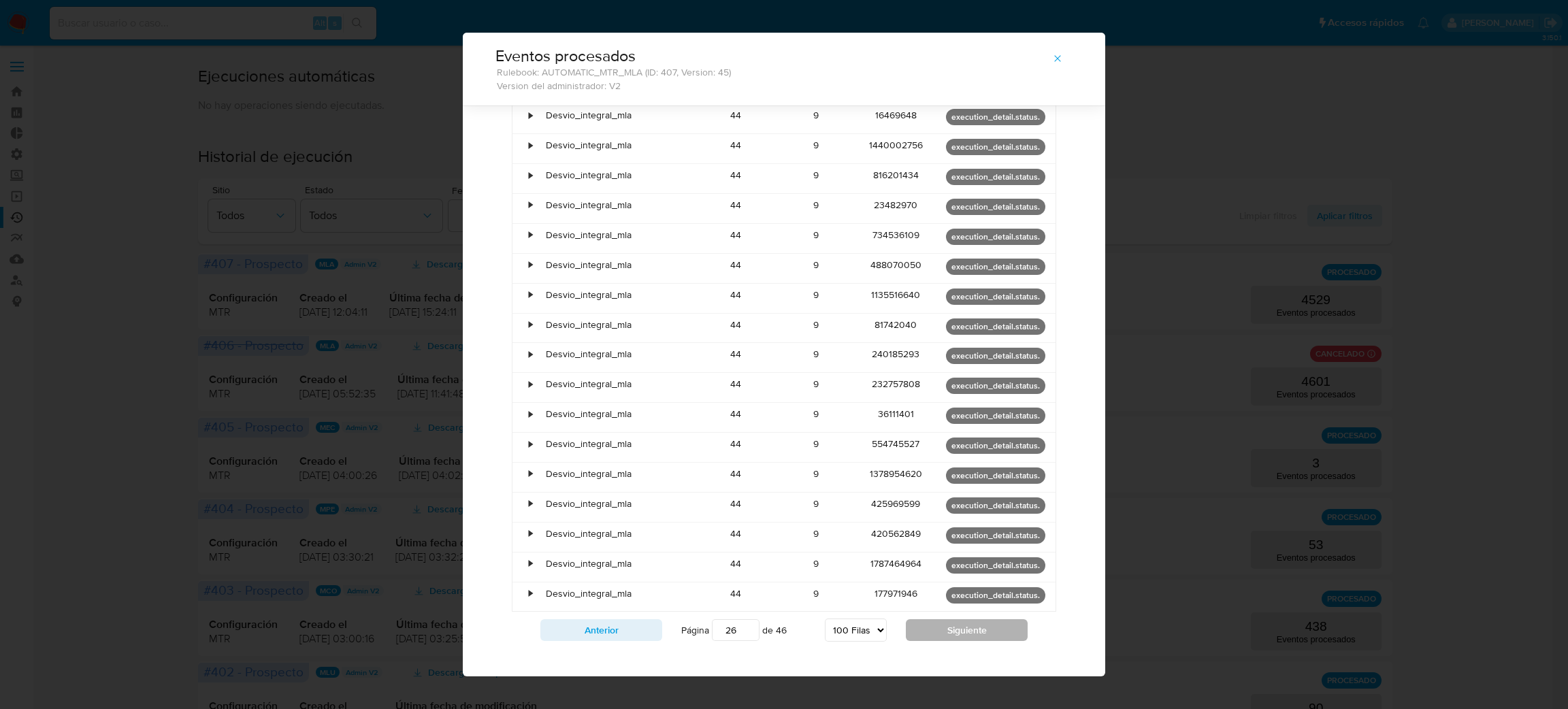
click at [973, 619] on button "Siguiente" at bounding box center [966, 630] width 122 height 22
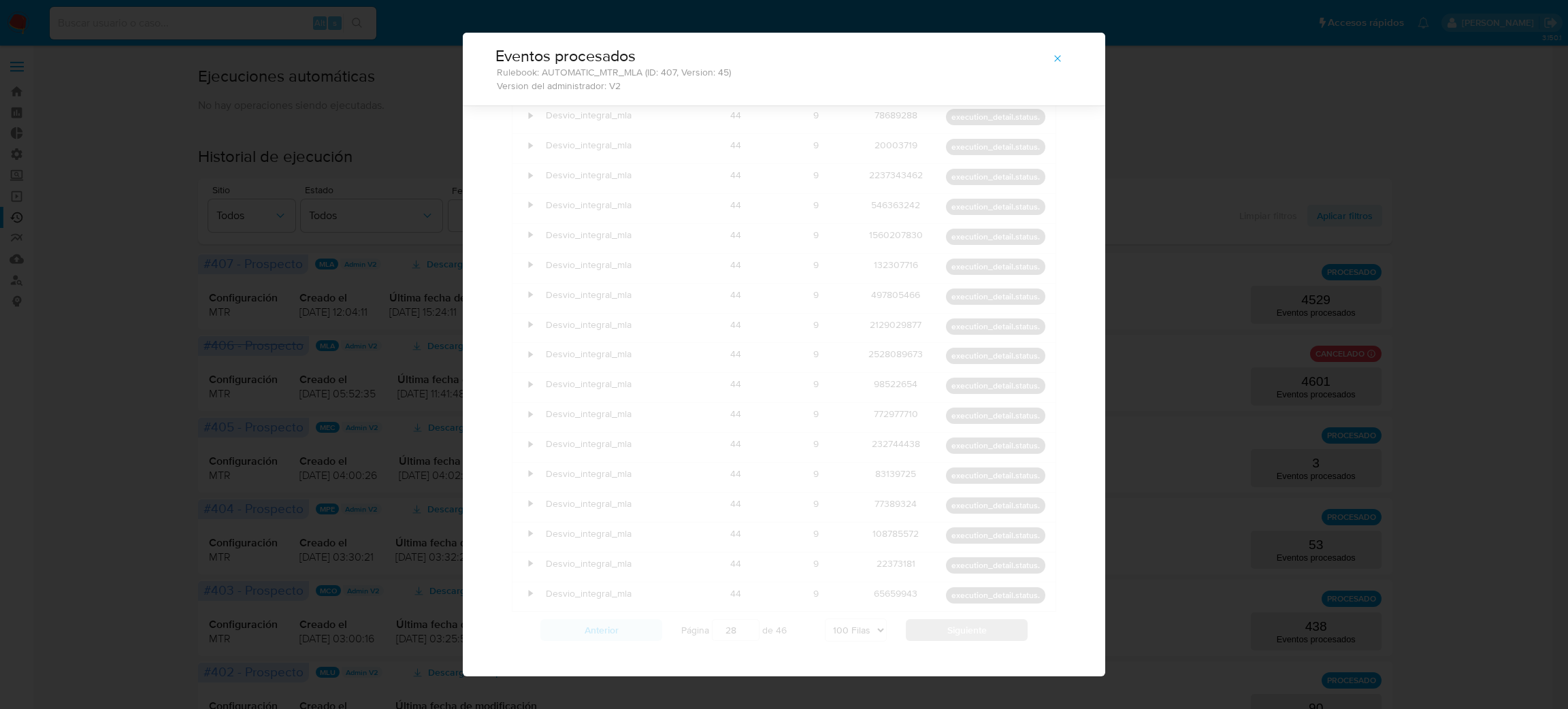
click at [973, 619] on button "Siguiente" at bounding box center [966, 630] width 122 height 22
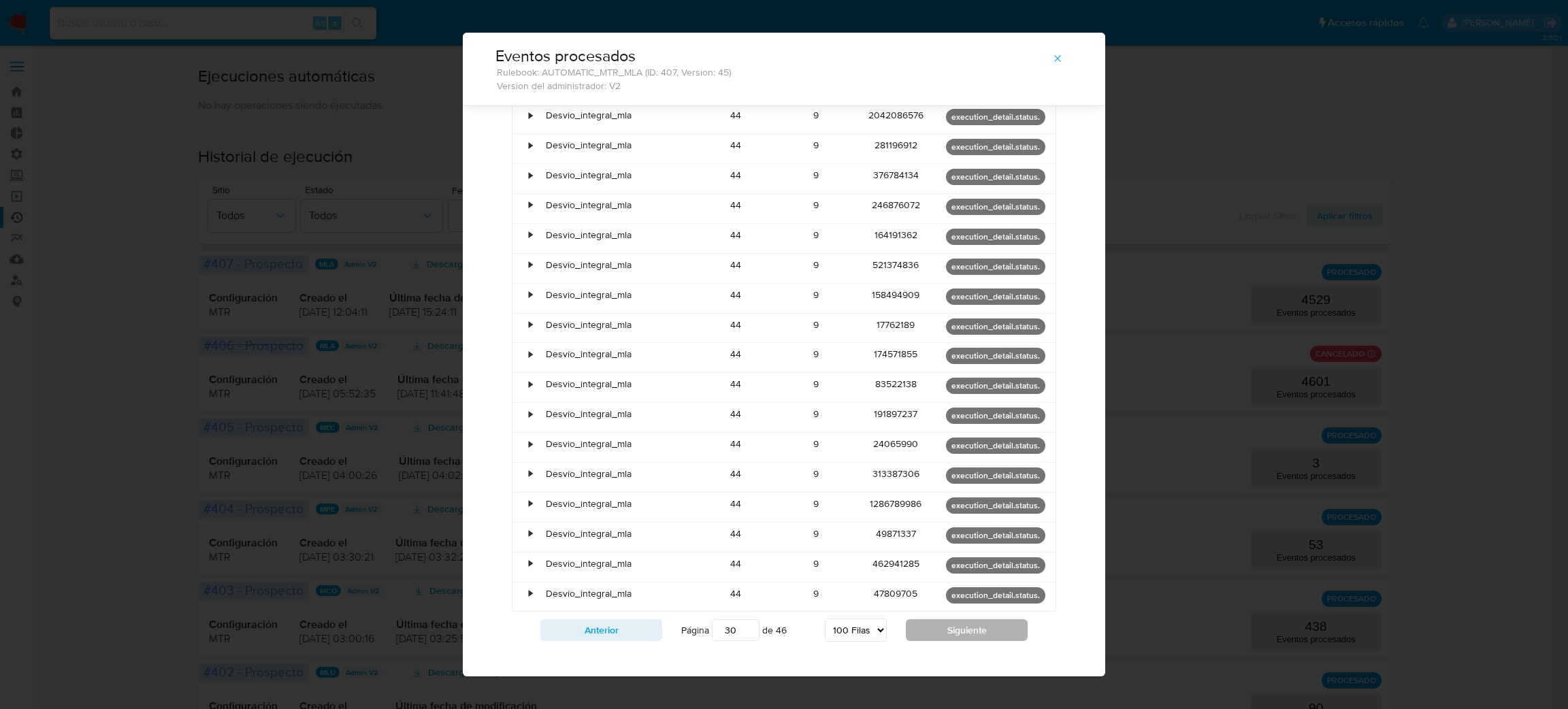
click at [973, 619] on button "Siguiente" at bounding box center [966, 630] width 122 height 22
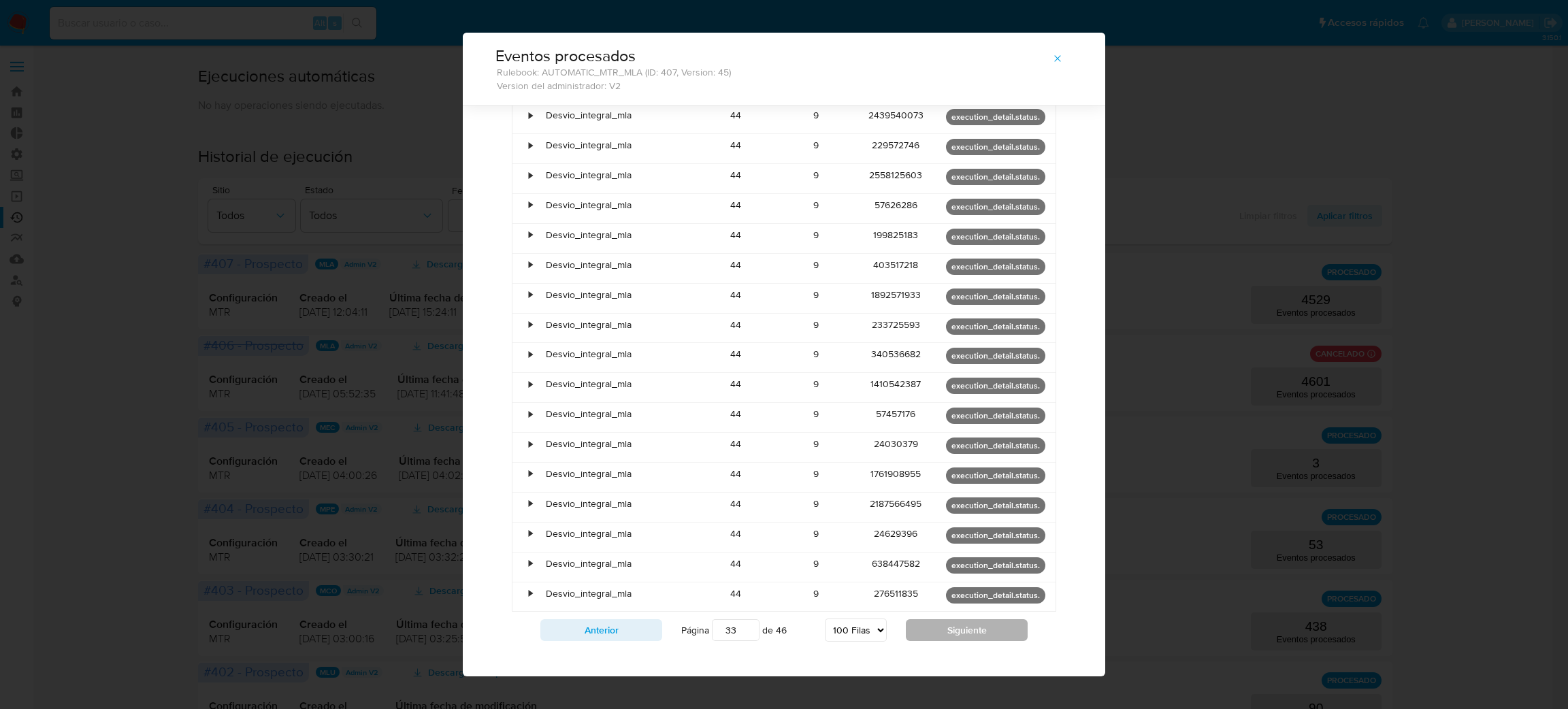
click at [973, 619] on button "Siguiente" at bounding box center [966, 630] width 122 height 22
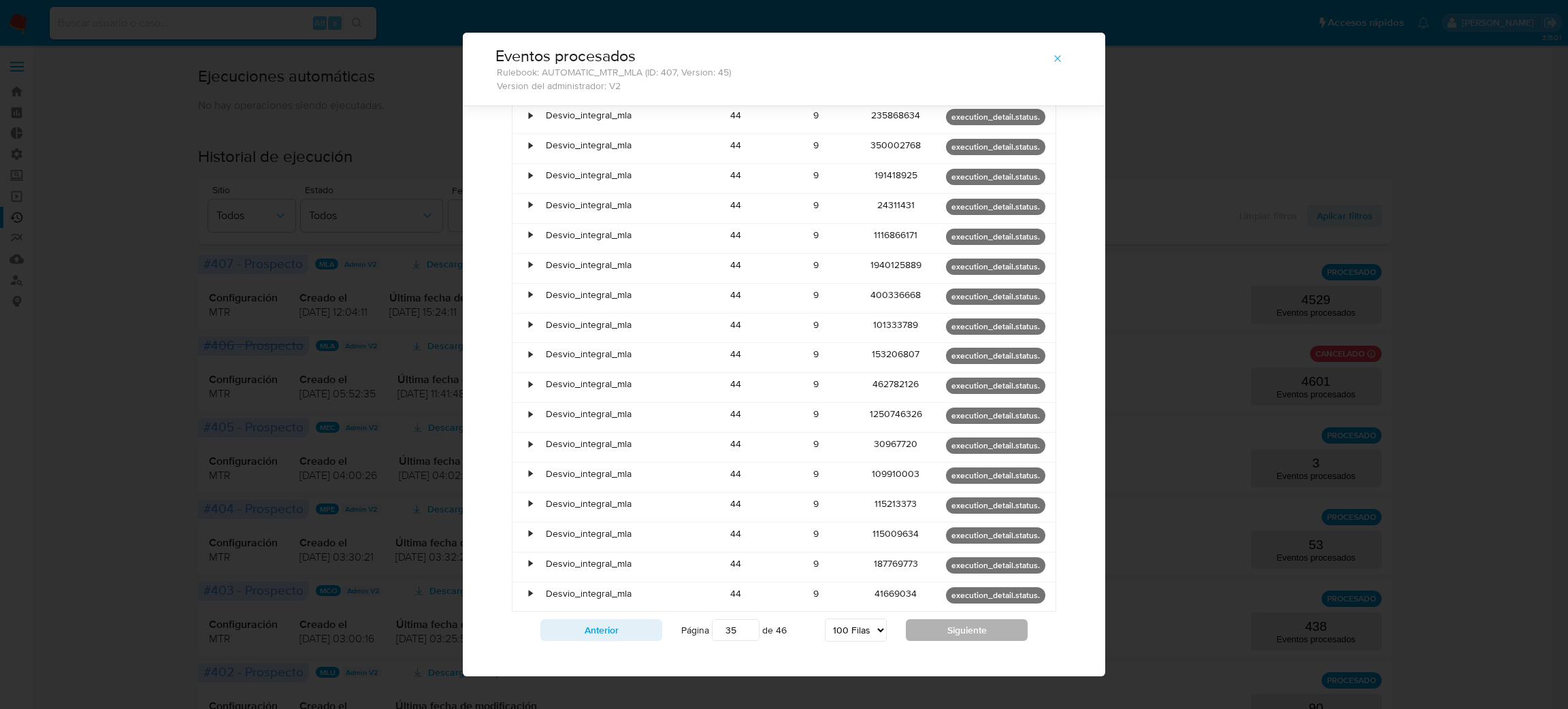
click at [973, 619] on button "Siguiente" at bounding box center [966, 630] width 122 height 22
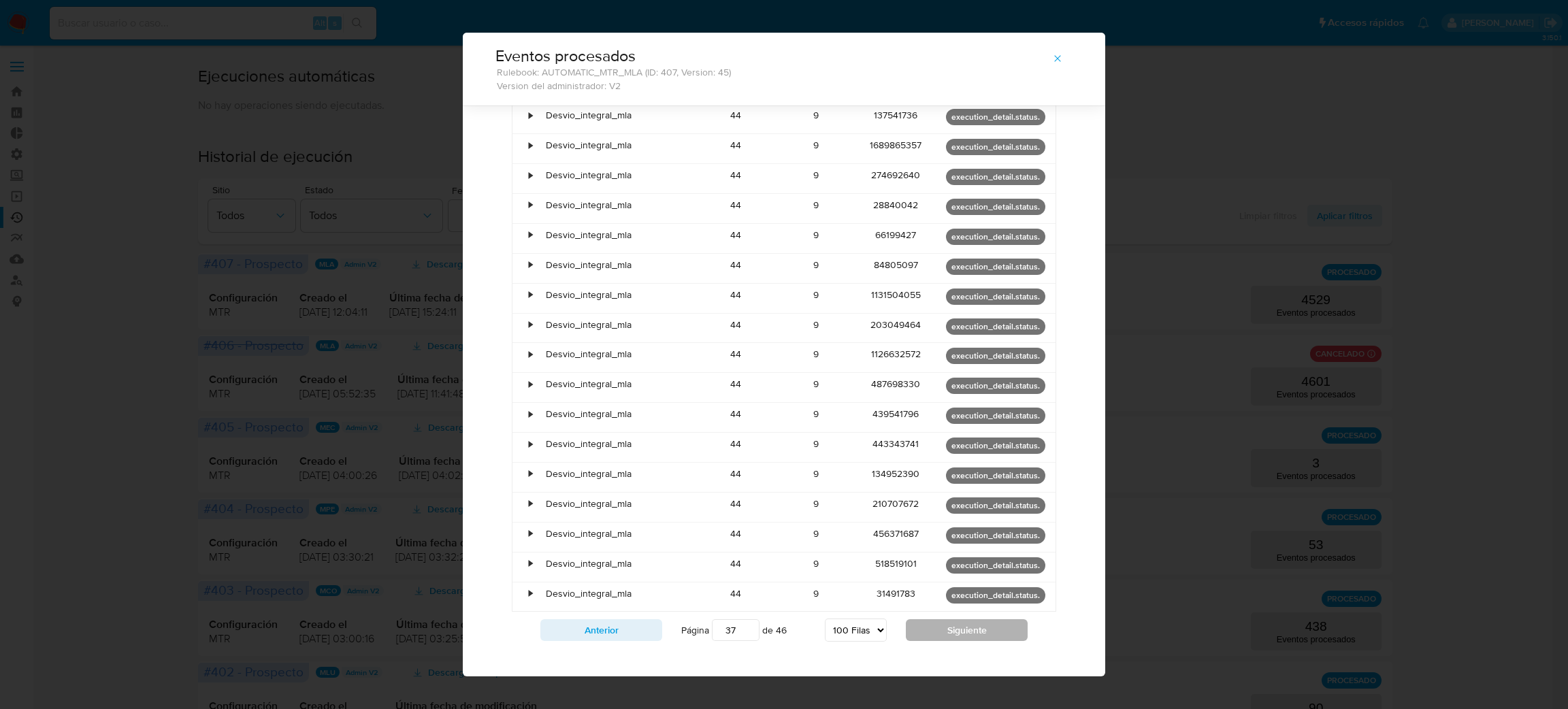
click at [973, 619] on button "Siguiente" at bounding box center [966, 630] width 122 height 22
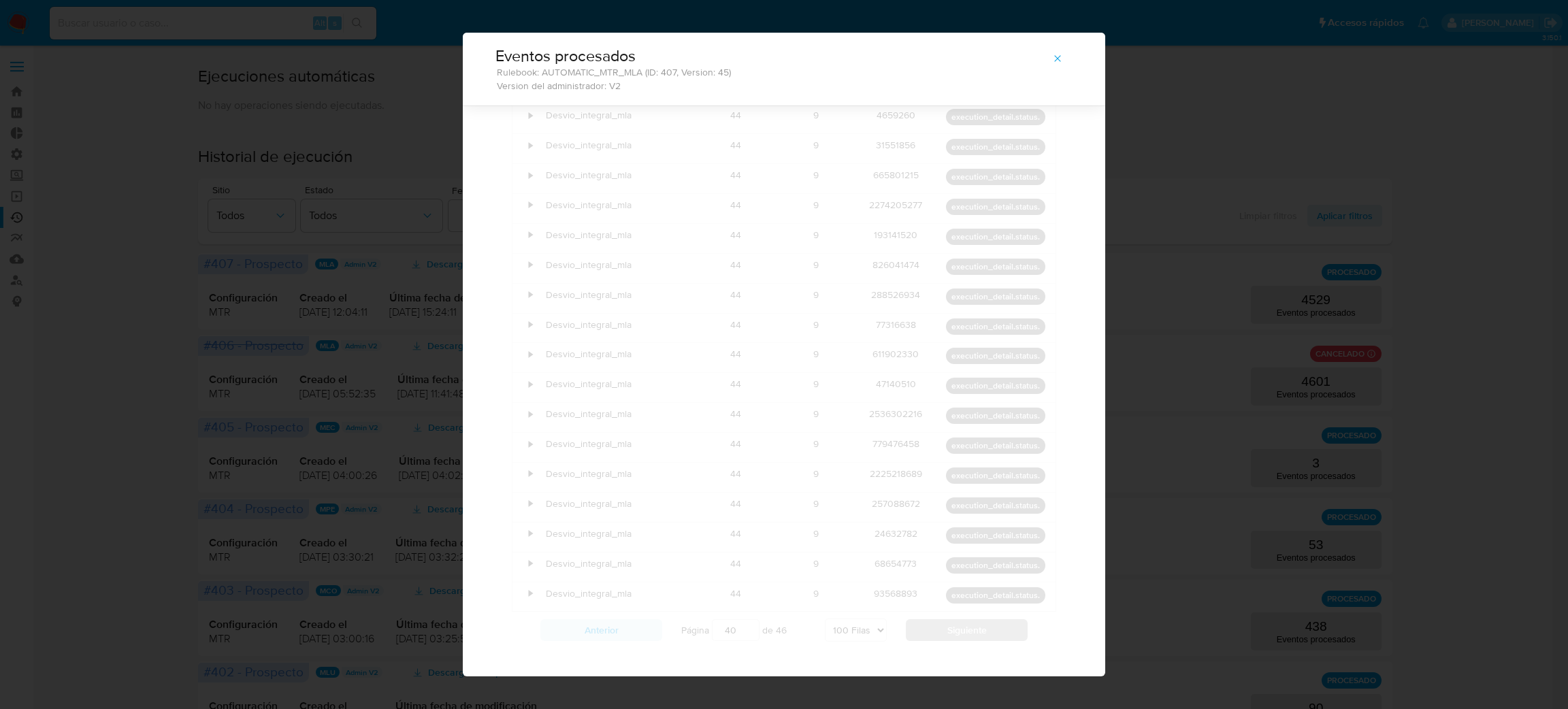
click at [973, 619] on button "Siguiente" at bounding box center [966, 630] width 122 height 22
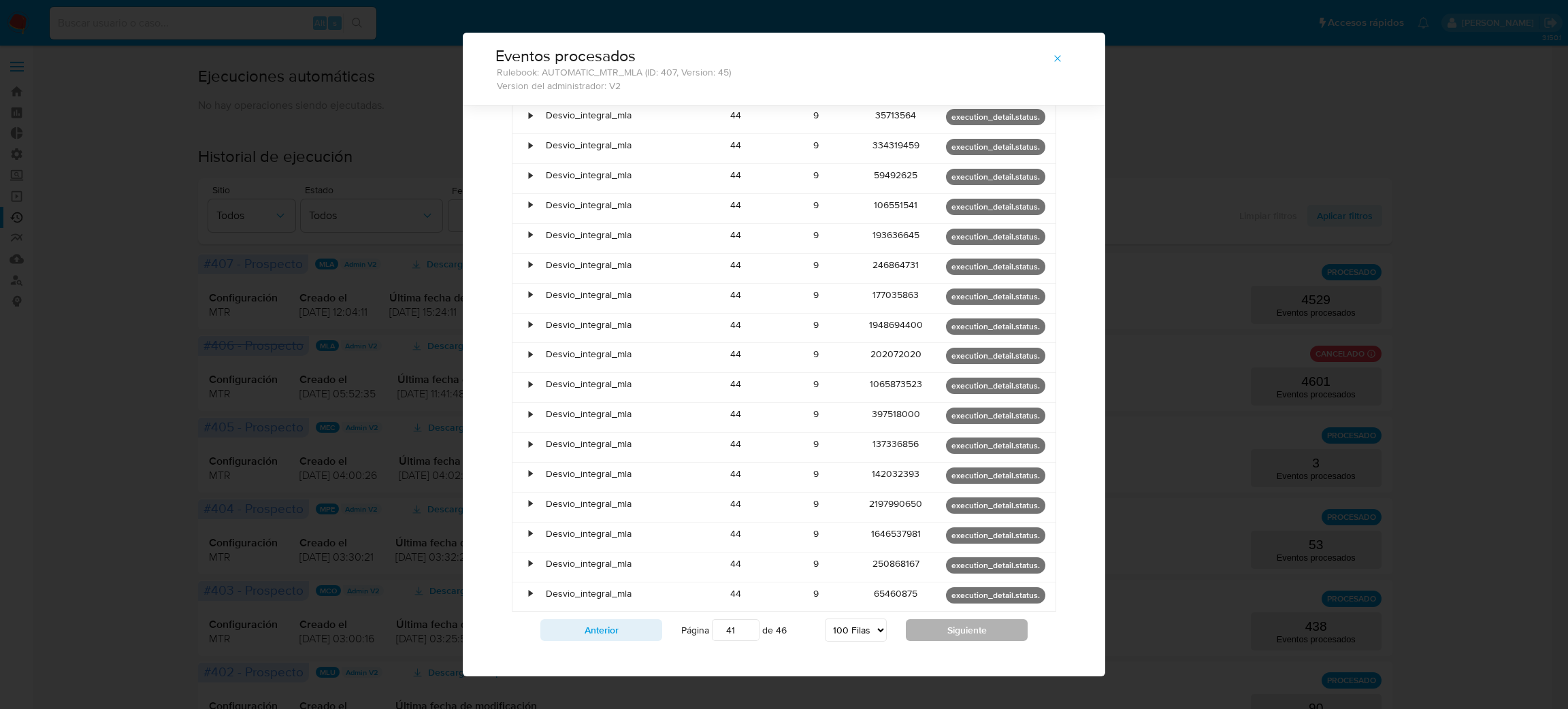
click at [973, 619] on button "Siguiente" at bounding box center [966, 630] width 122 height 22
type input "42"
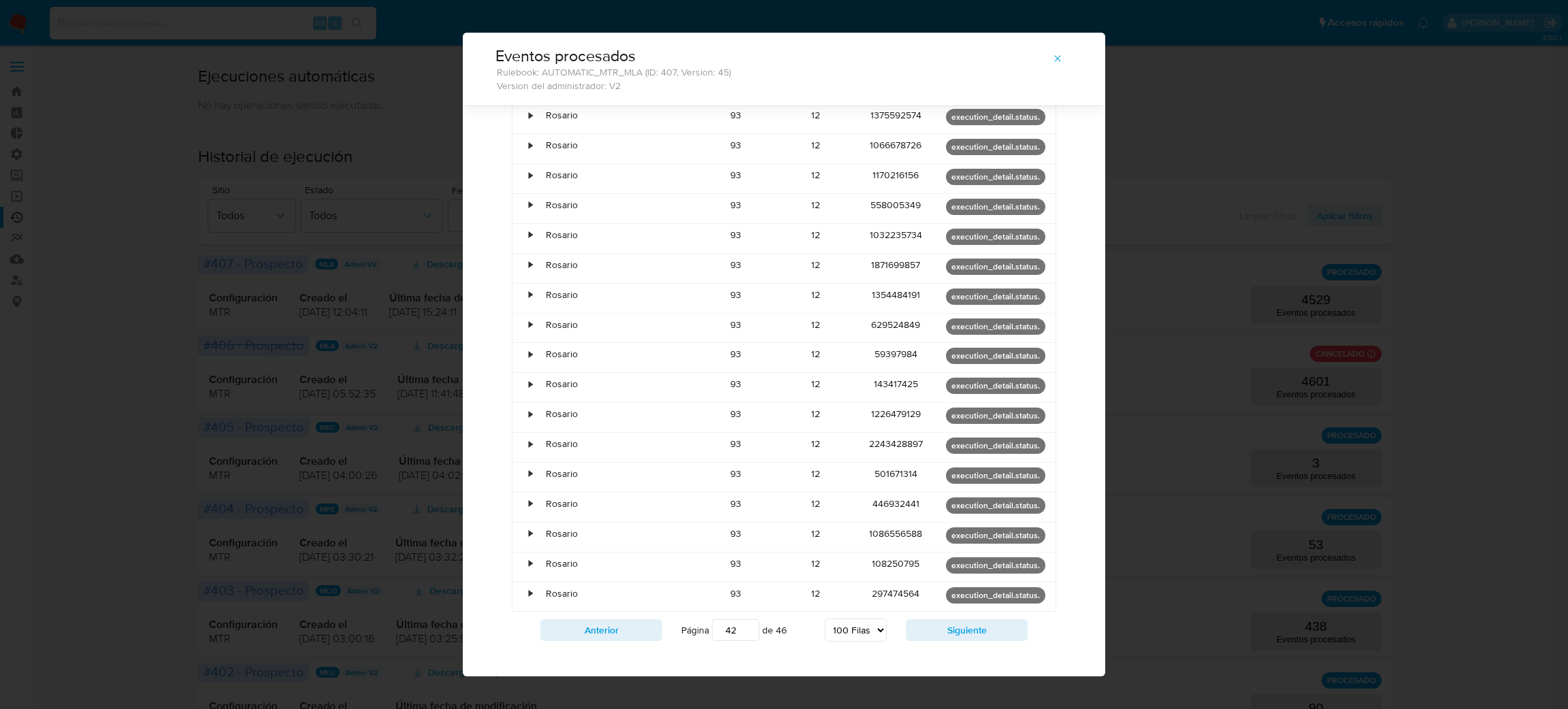
click at [529, 558] on div "•" at bounding box center [531, 565] width 4 height 13
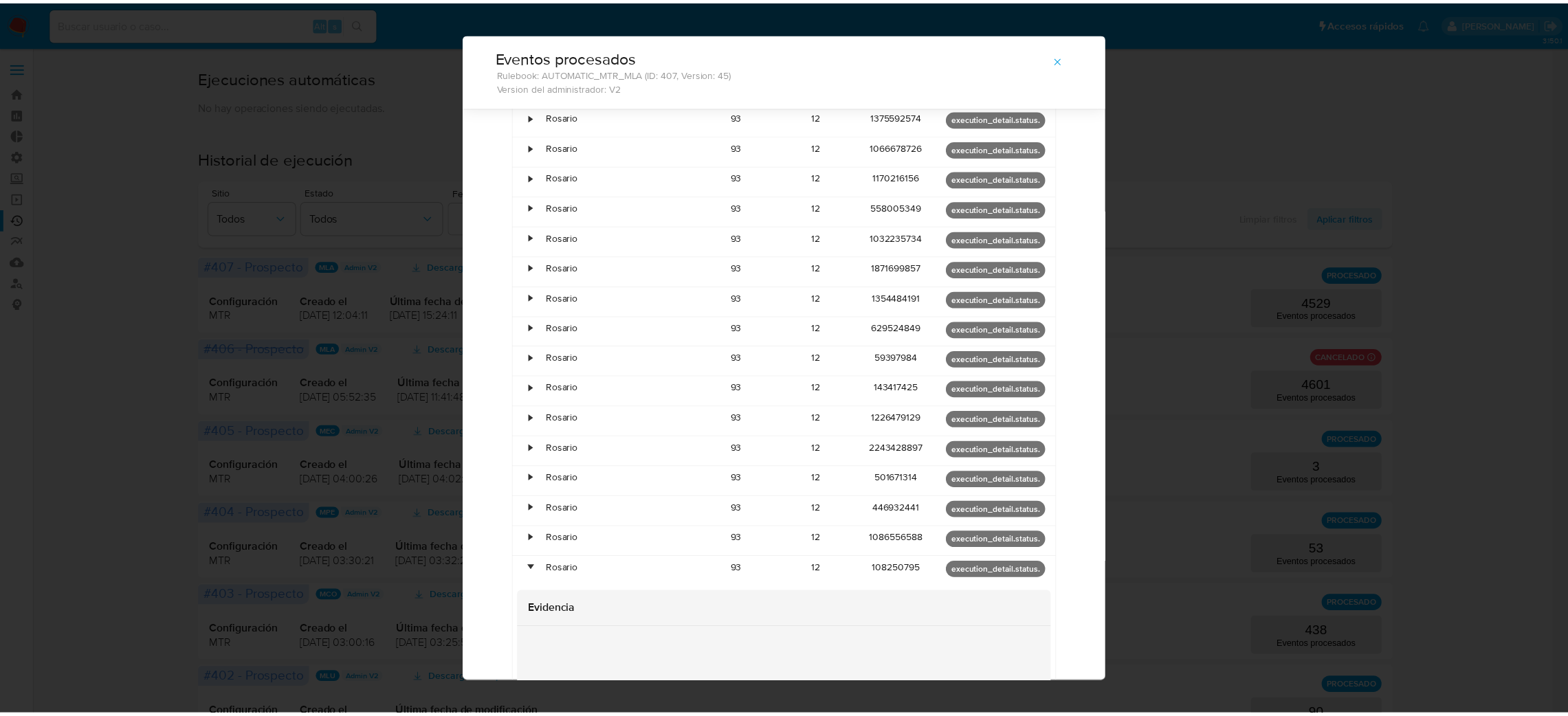
scroll to position [2820, 0]
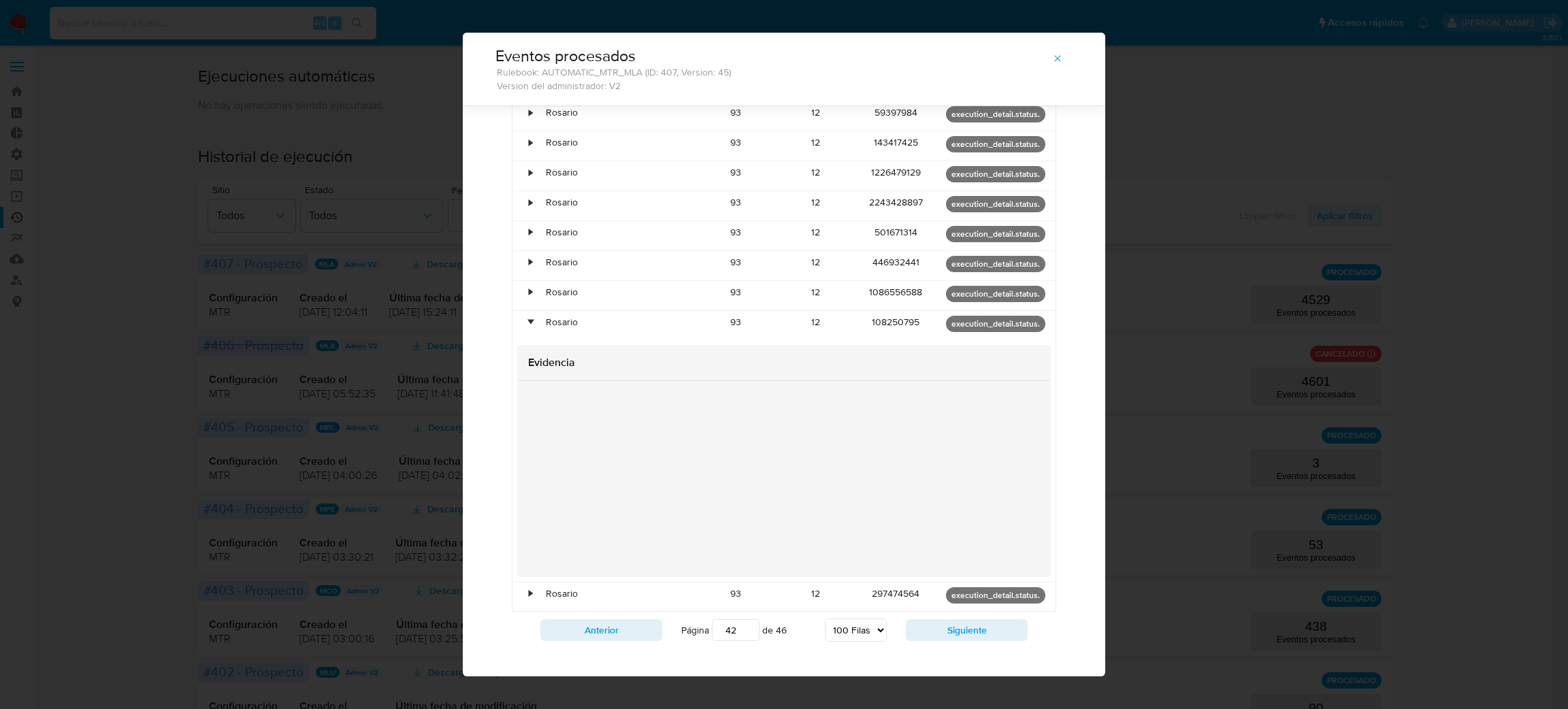
click at [604, 627] on div "Anterior Página 42 de 46 5 [PERSON_NAME] 10 [PERSON_NAME] 20 [PERSON_NAME] 25 […" at bounding box center [784, 631] width 544 height 36
click at [215, 603] on div "Eventos procesados Rulebook: AUTOMATIC_MTR_MLA (ID: 407, Version: 45) Version d…" at bounding box center [784, 354] width 1568 height 709
click at [1052, 61] on icon "button" at bounding box center [1057, 58] width 11 height 11
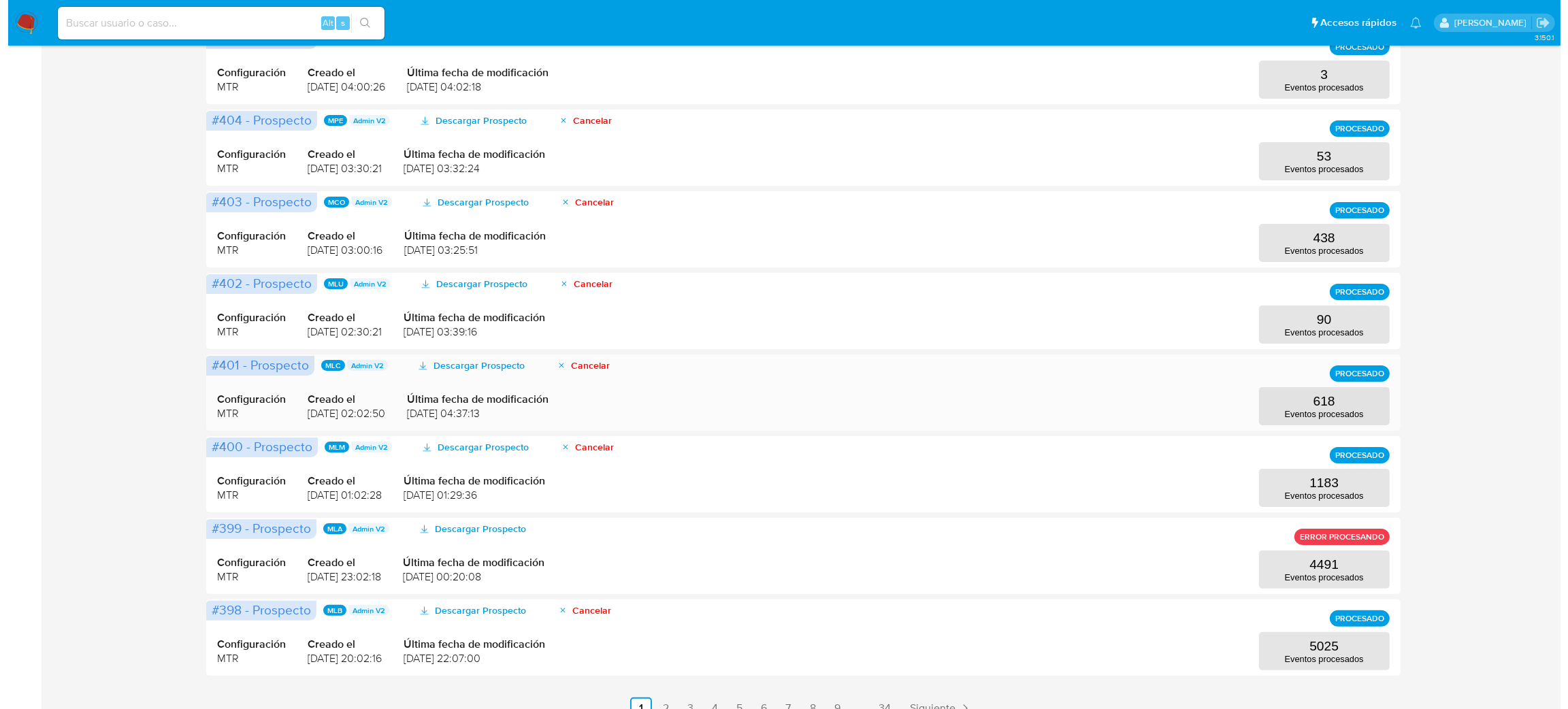
scroll to position [203, 0]
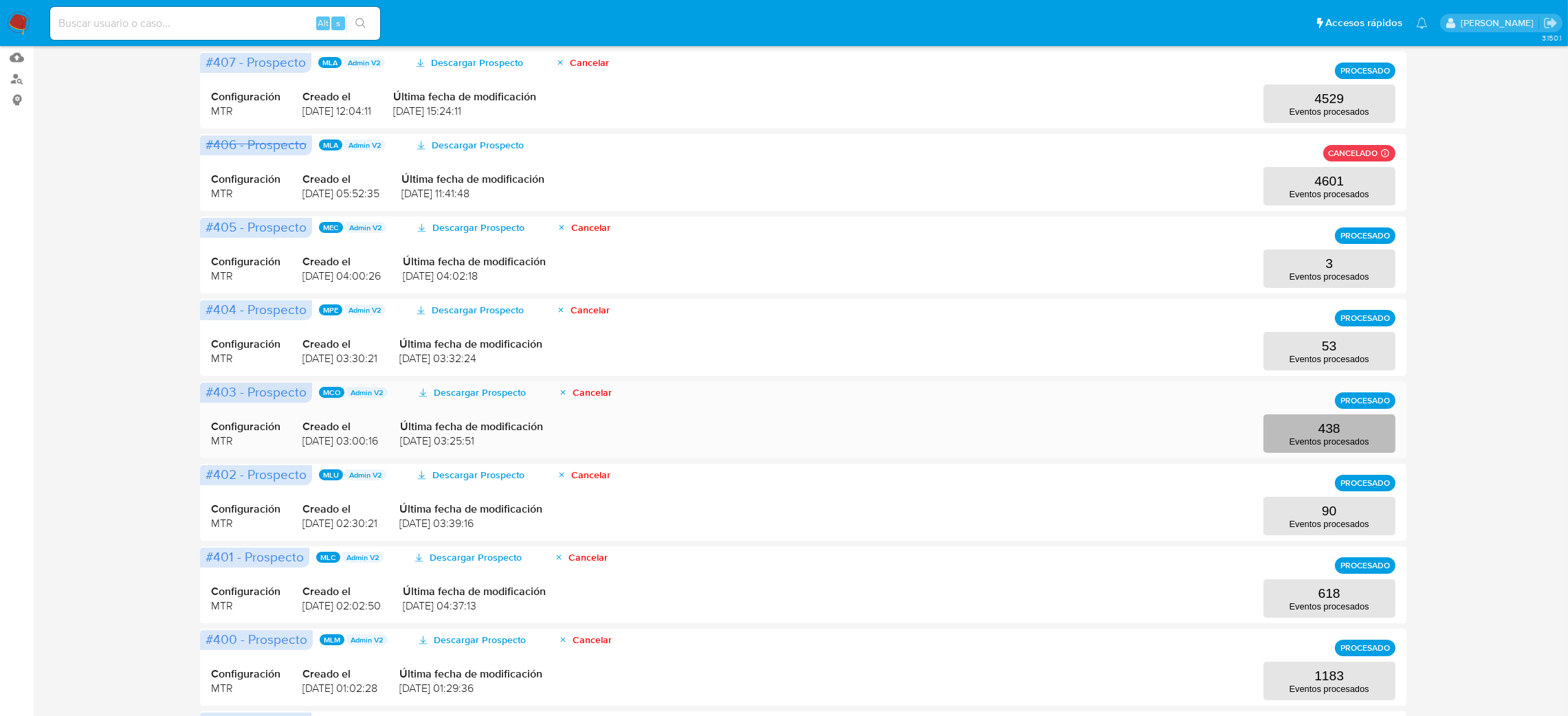
click at [1331, 427] on p "438" at bounding box center [1330, 429] width 22 height 15
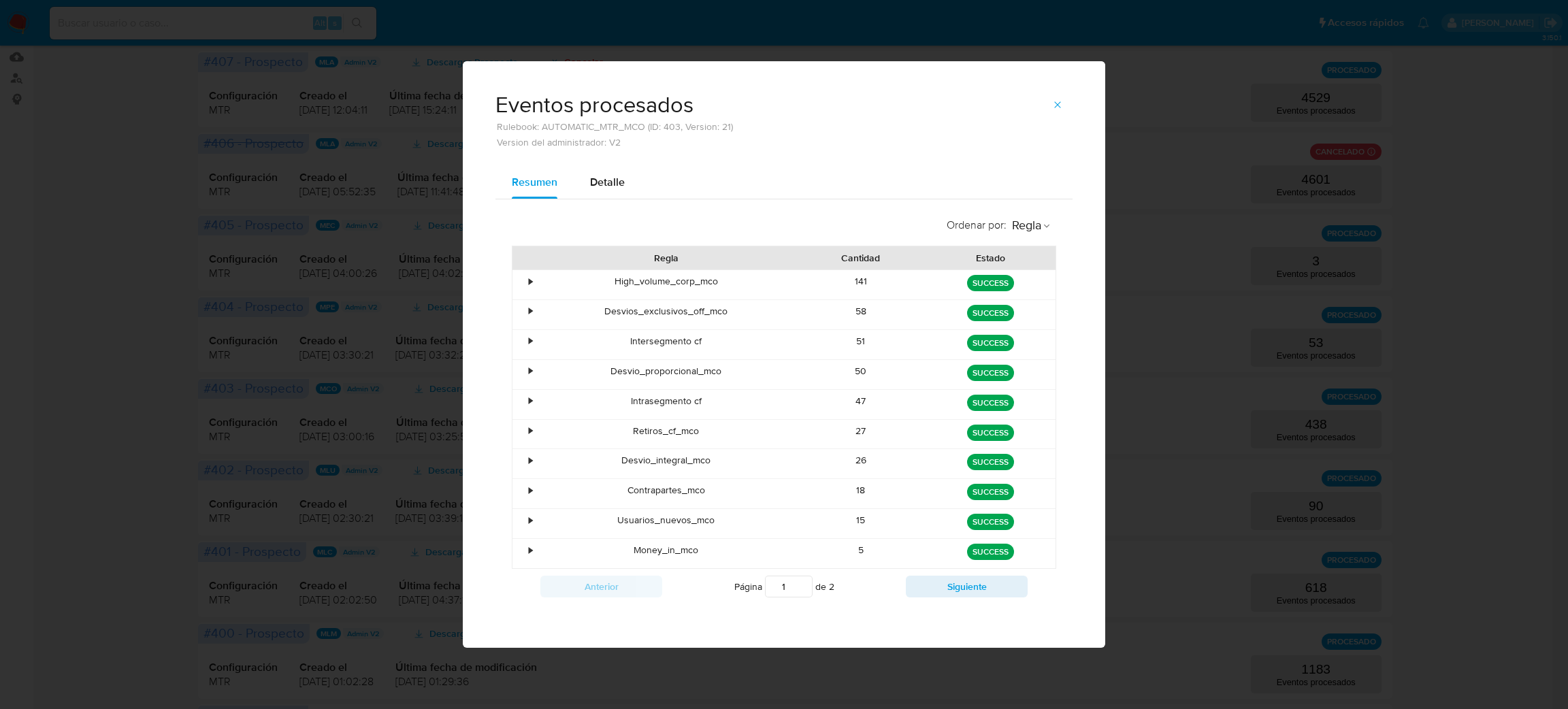
click at [527, 397] on div "•" at bounding box center [524, 404] width 24 height 30
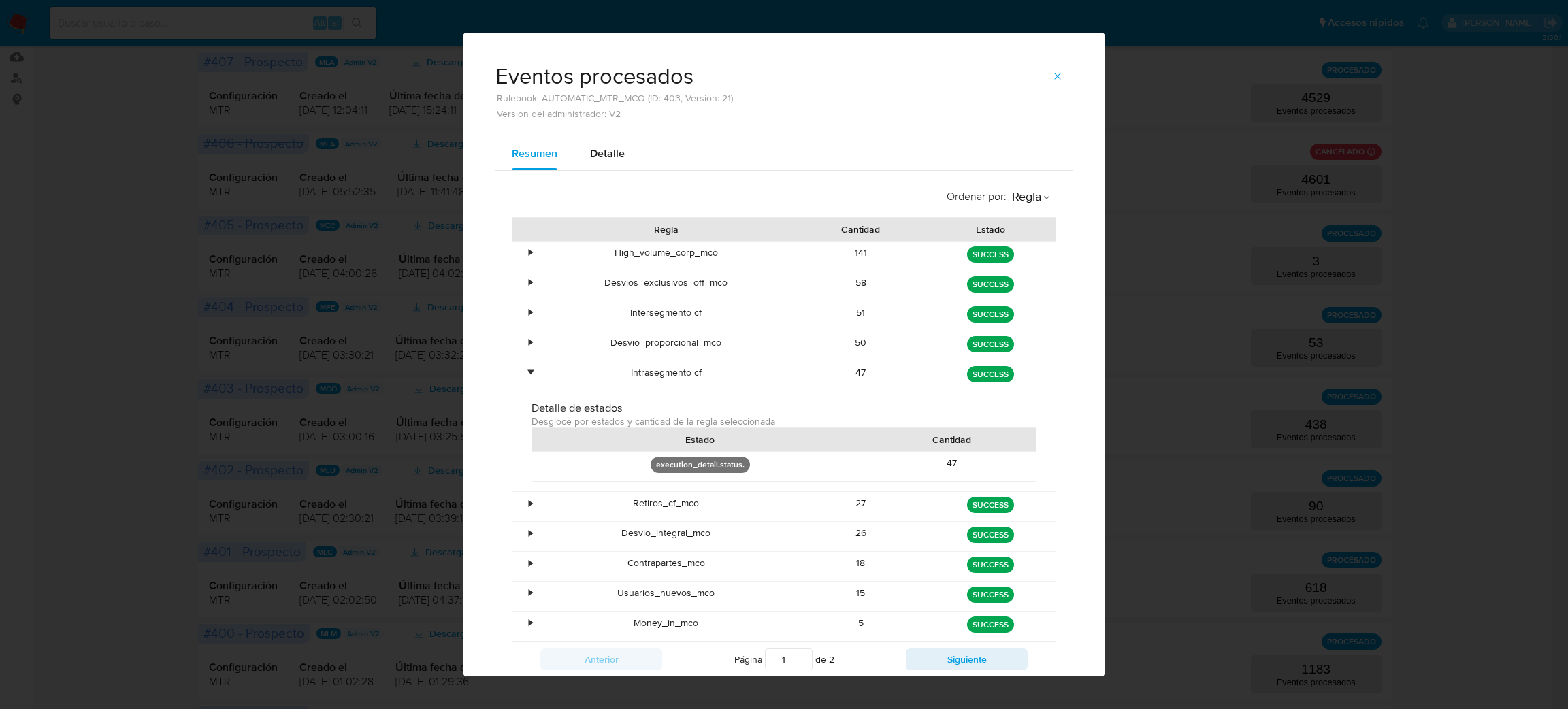
scroll to position [43, 0]
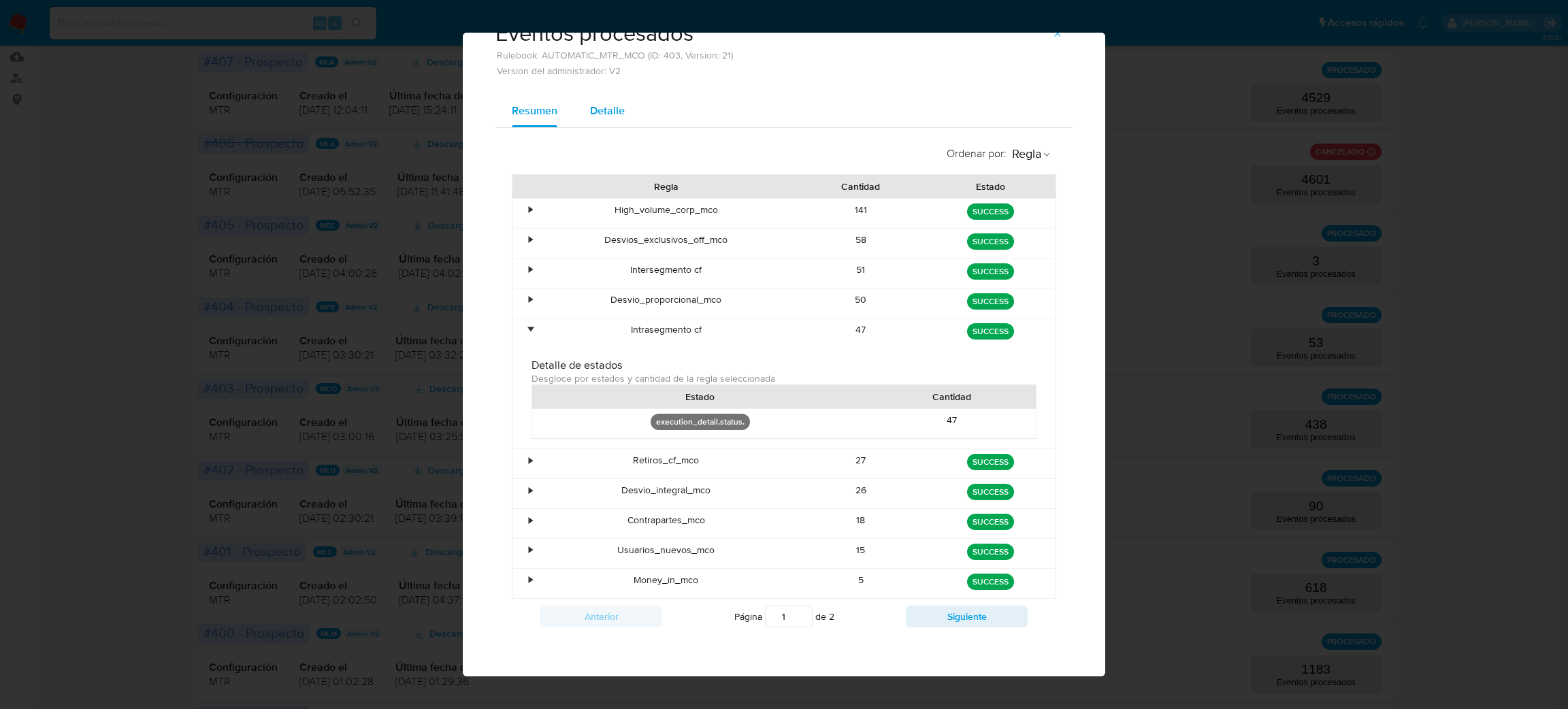
click at [591, 105] on span "Detalle" at bounding box center [607, 111] width 34 height 15
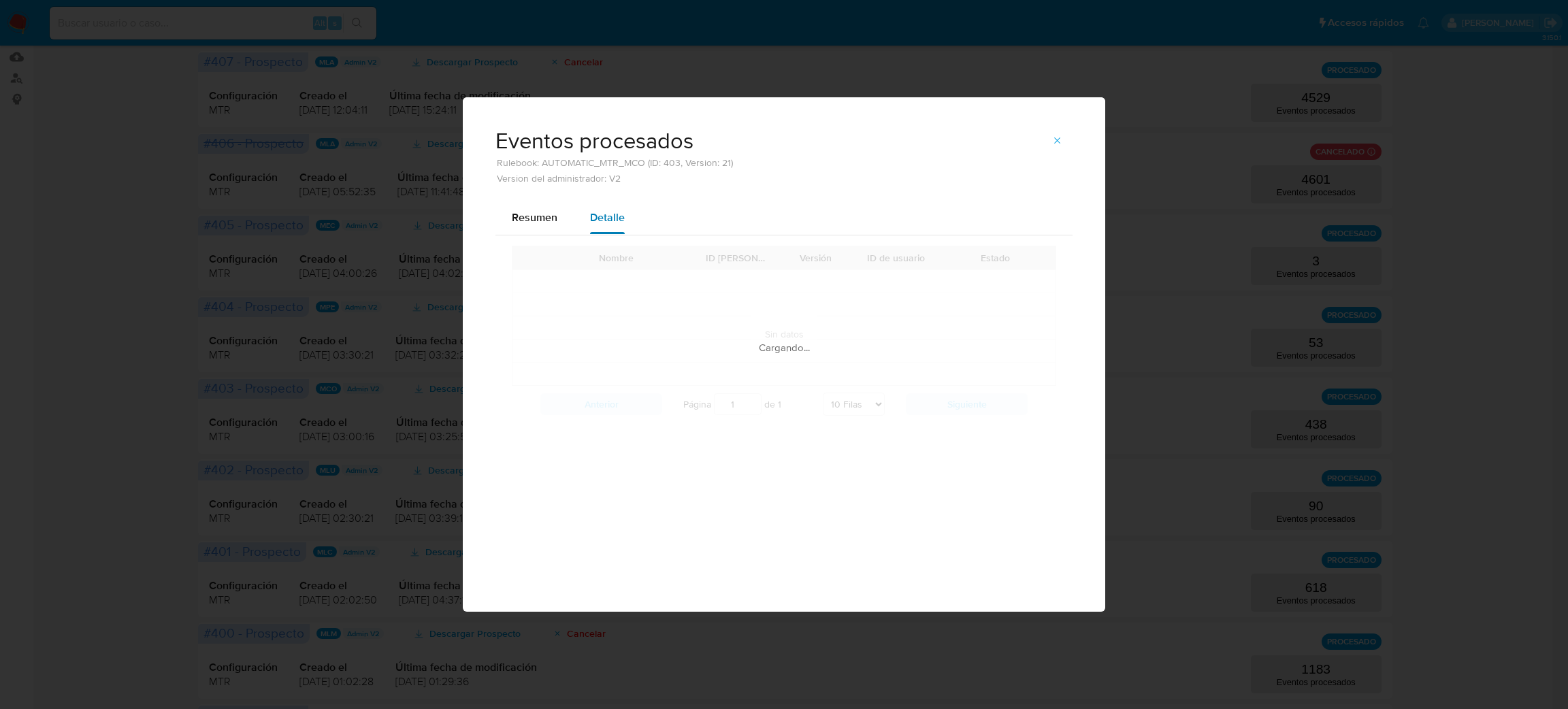
scroll to position [0, 0]
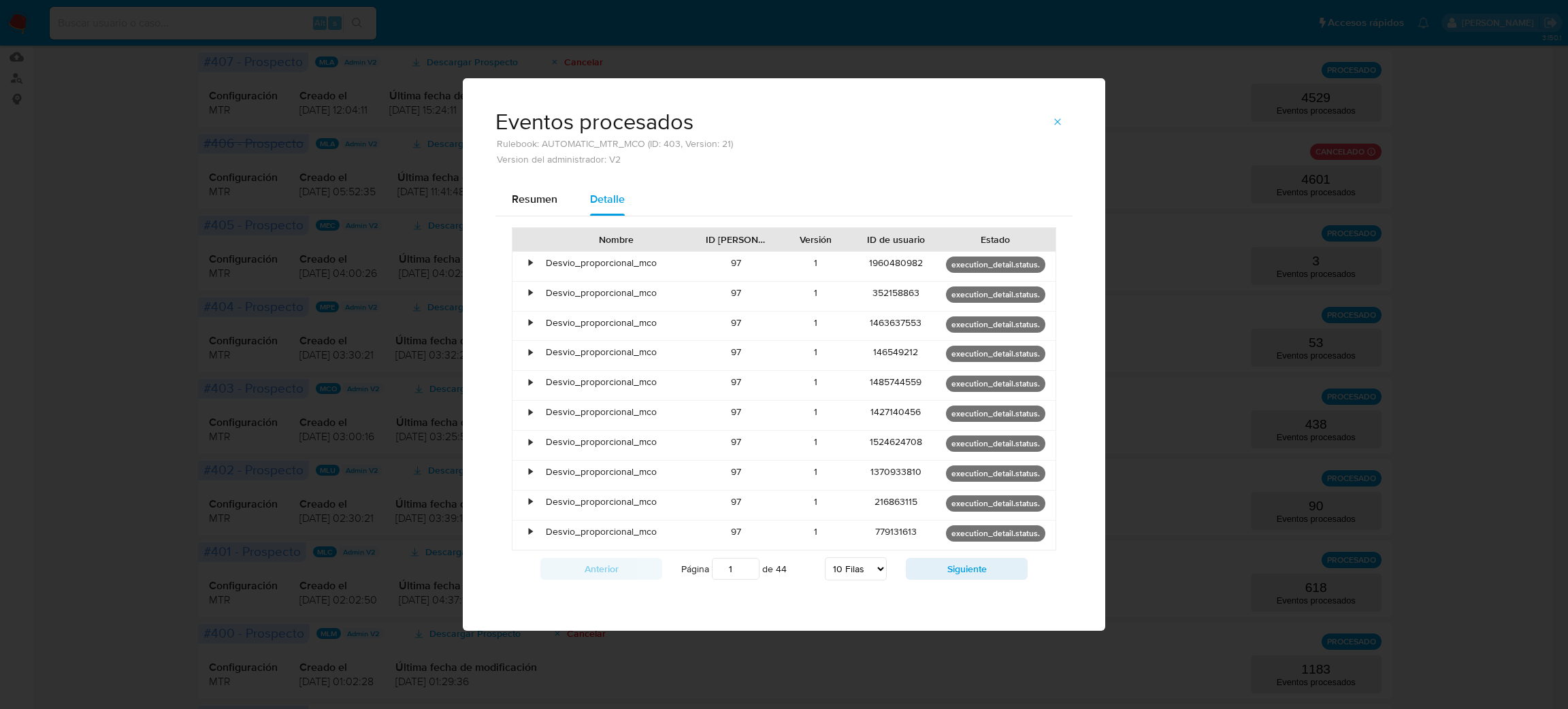
click at [826, 559] on select "5 Filas 10 Filas 20 Filas 25 Filas 50 Filas 100 Filas" at bounding box center [856, 569] width 62 height 23
click at [825, 558] on select "5 Filas 10 Filas 20 Filas 25 Filas 50 Filas 100 Filas" at bounding box center [856, 569] width 62 height 23
select select "50"
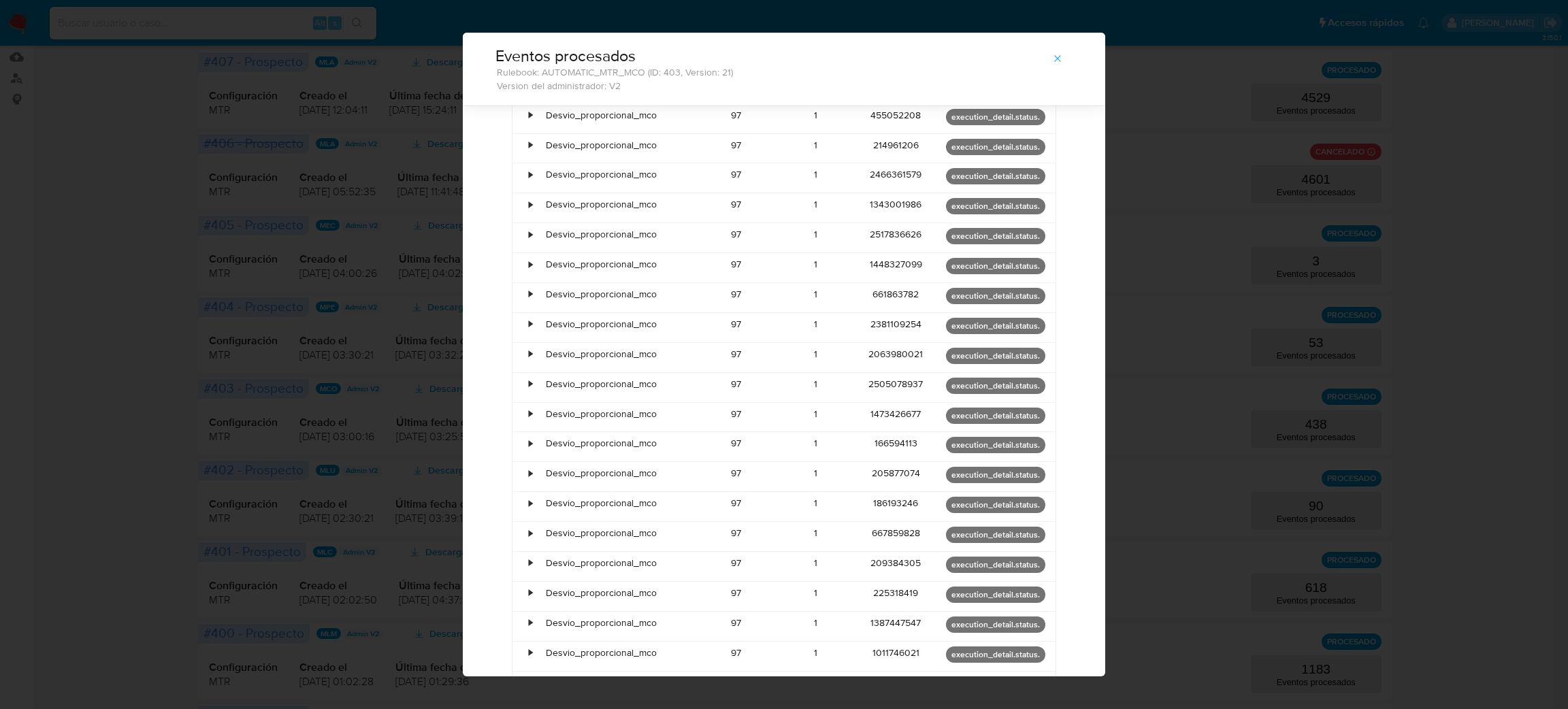
scroll to position [1064, 0]
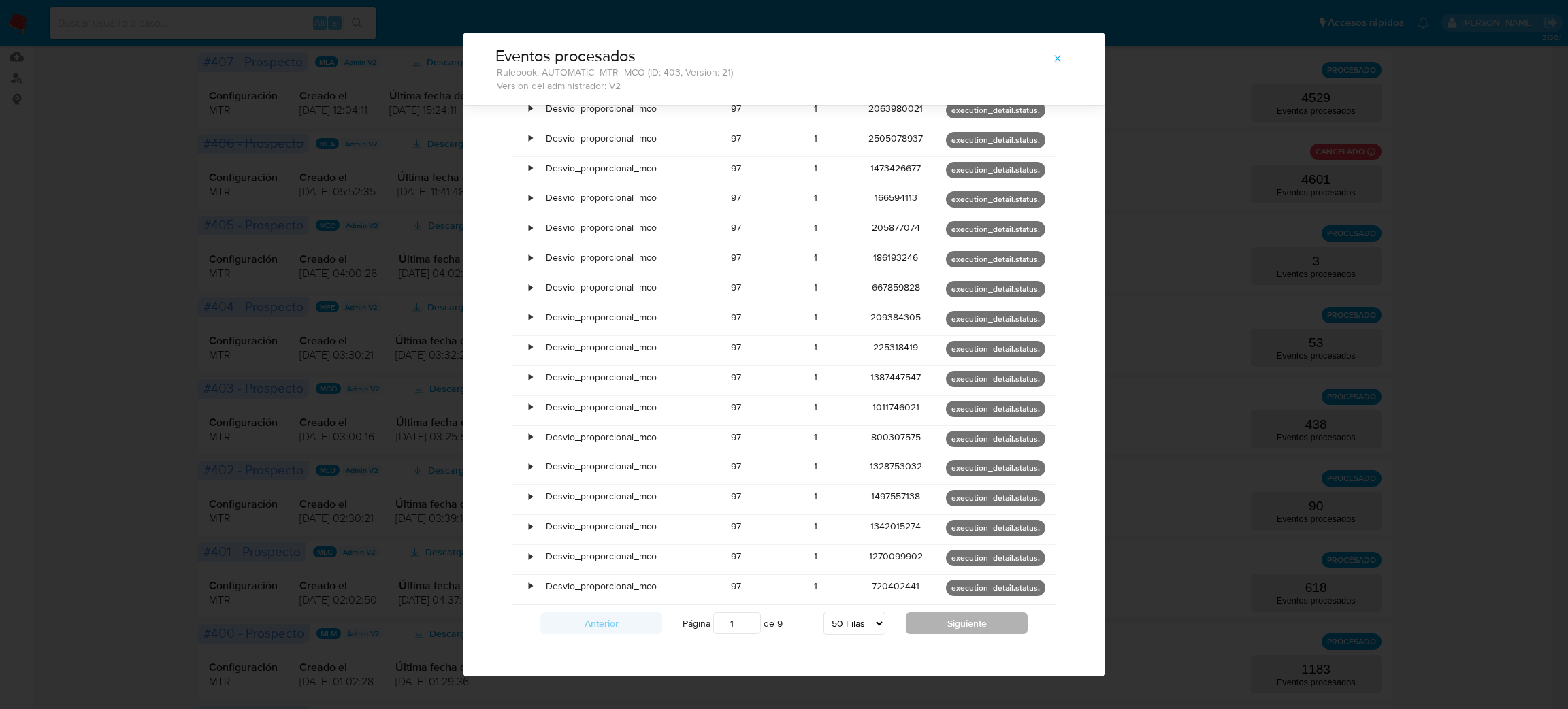
click at [969, 612] on button "Siguiente" at bounding box center [966, 623] width 122 height 22
click at [972, 616] on button "Siguiente" at bounding box center [966, 623] width 122 height 22
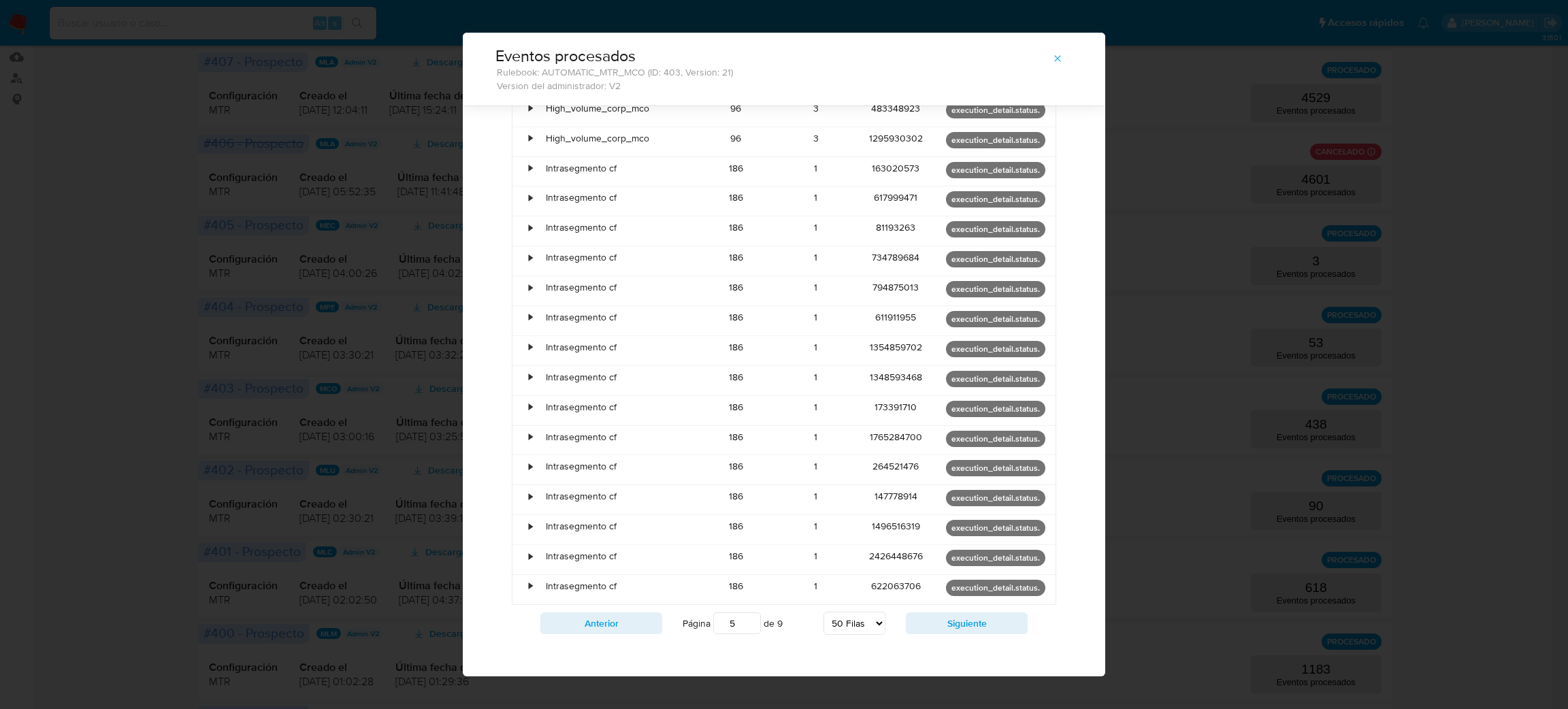
click at [529, 520] on div "•" at bounding box center [531, 526] width 4 height 13
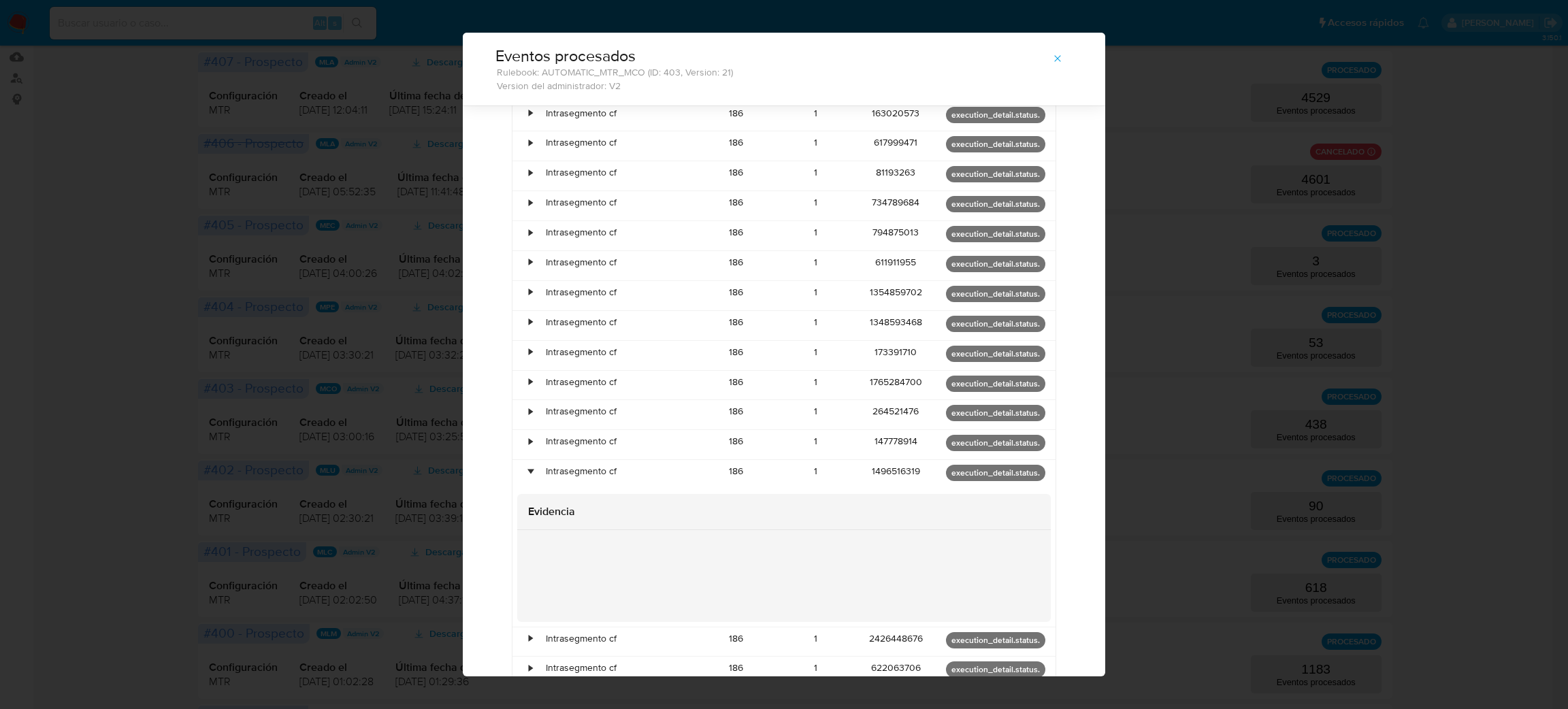
scroll to position [1200, 0]
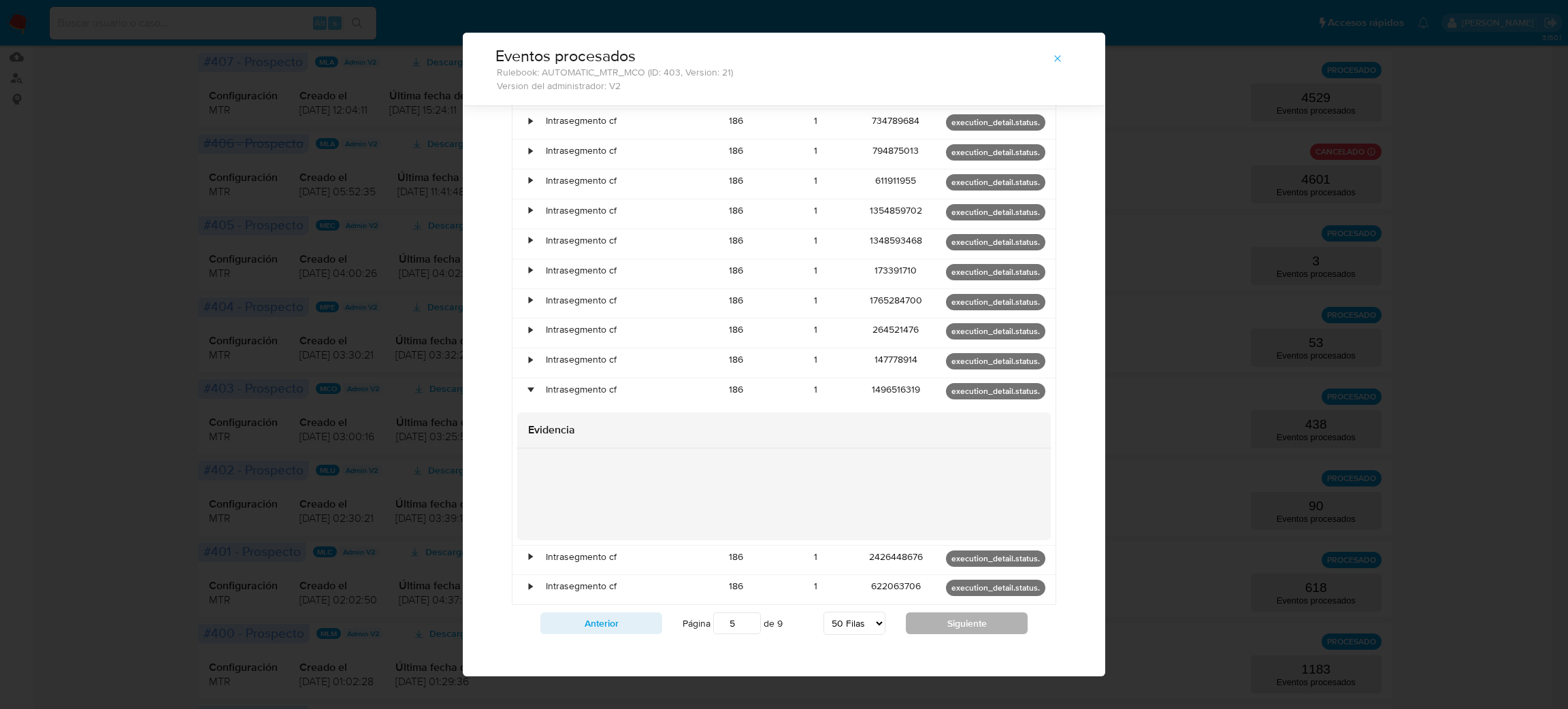
click at [990, 622] on button "Siguiente" at bounding box center [966, 623] width 122 height 22
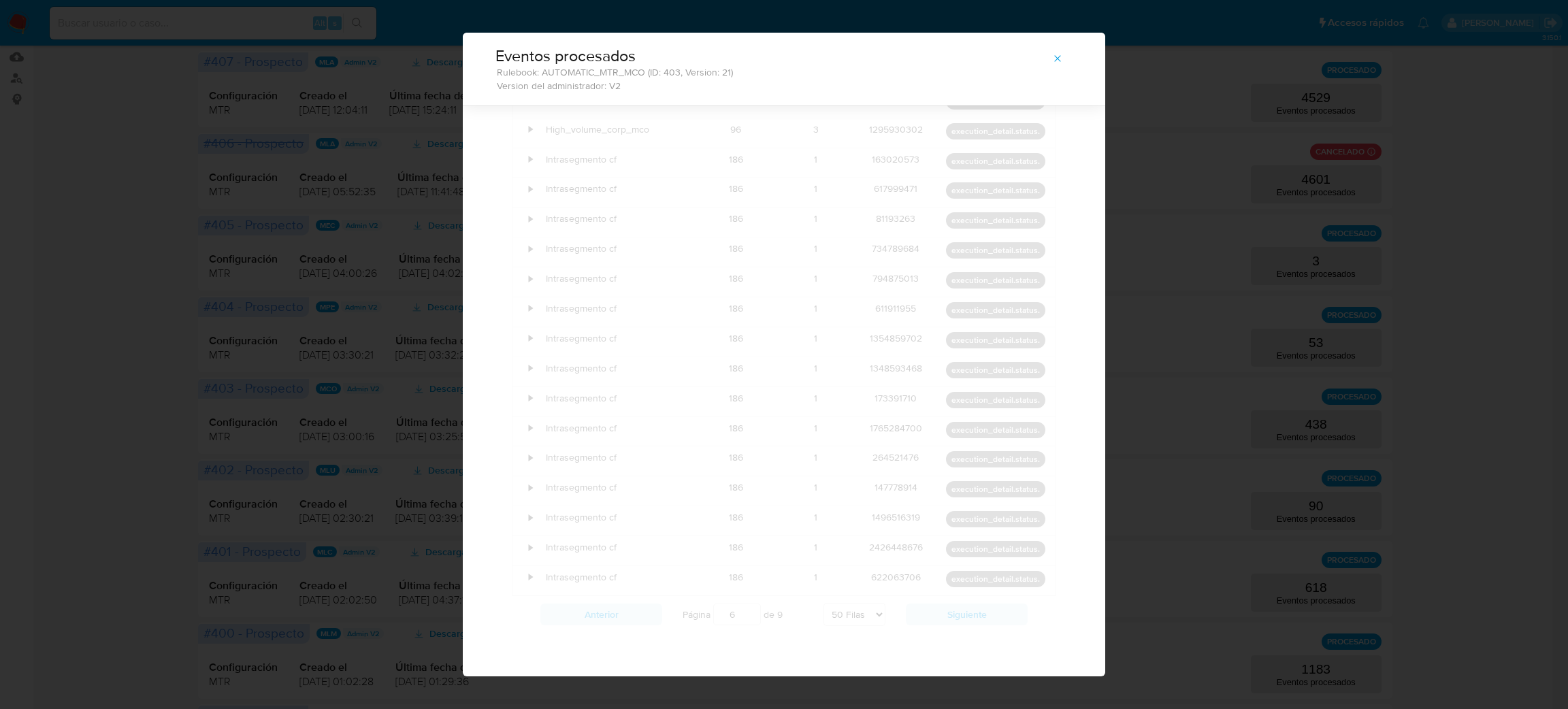
scroll to position [1064, 0]
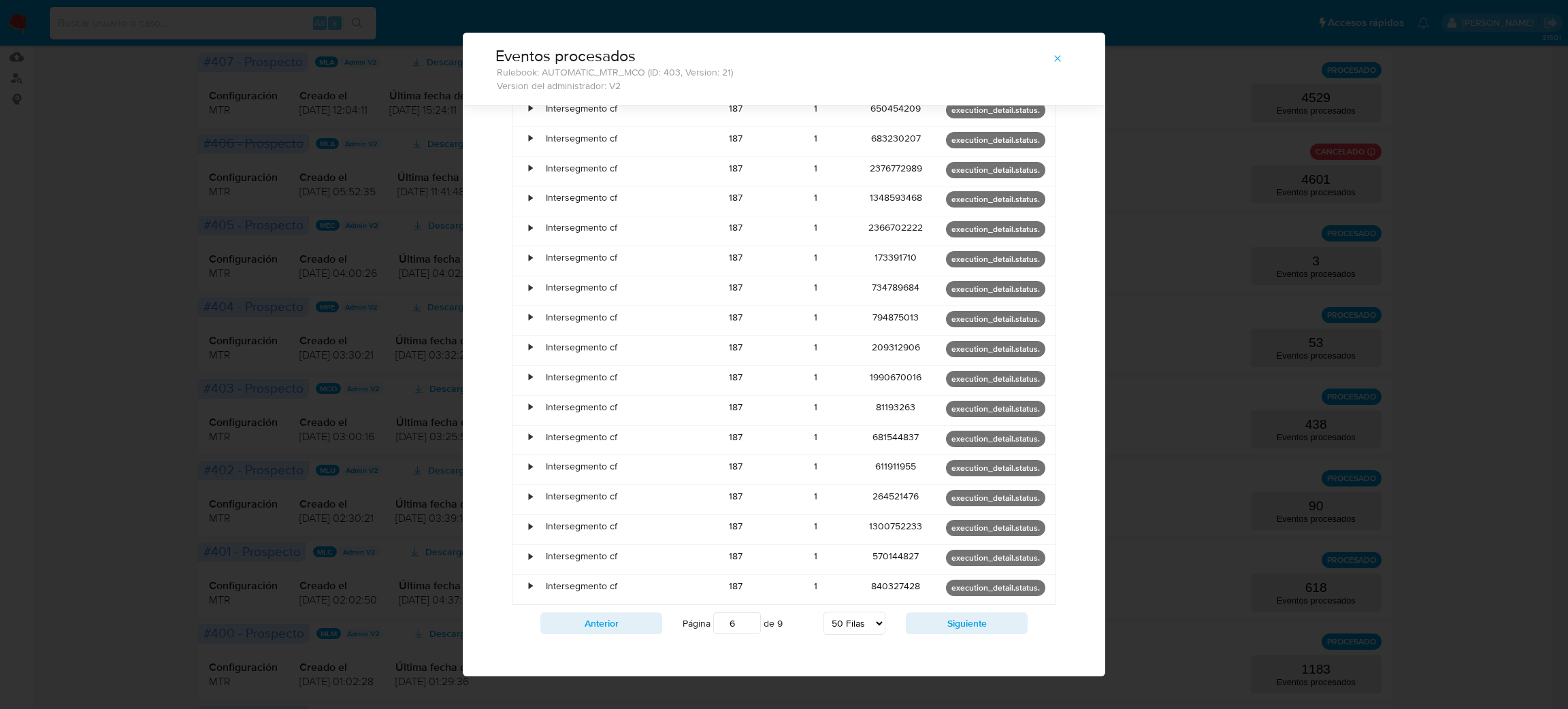
click at [938, 605] on div "Anterior Página 6 de 9 5 [PERSON_NAME] 10 [PERSON_NAME] 20 [PERSON_NAME] 25 [PE…" at bounding box center [784, 623] width 544 height 36
click at [940, 612] on button "Siguiente" at bounding box center [966, 623] width 122 height 22
type input "7"
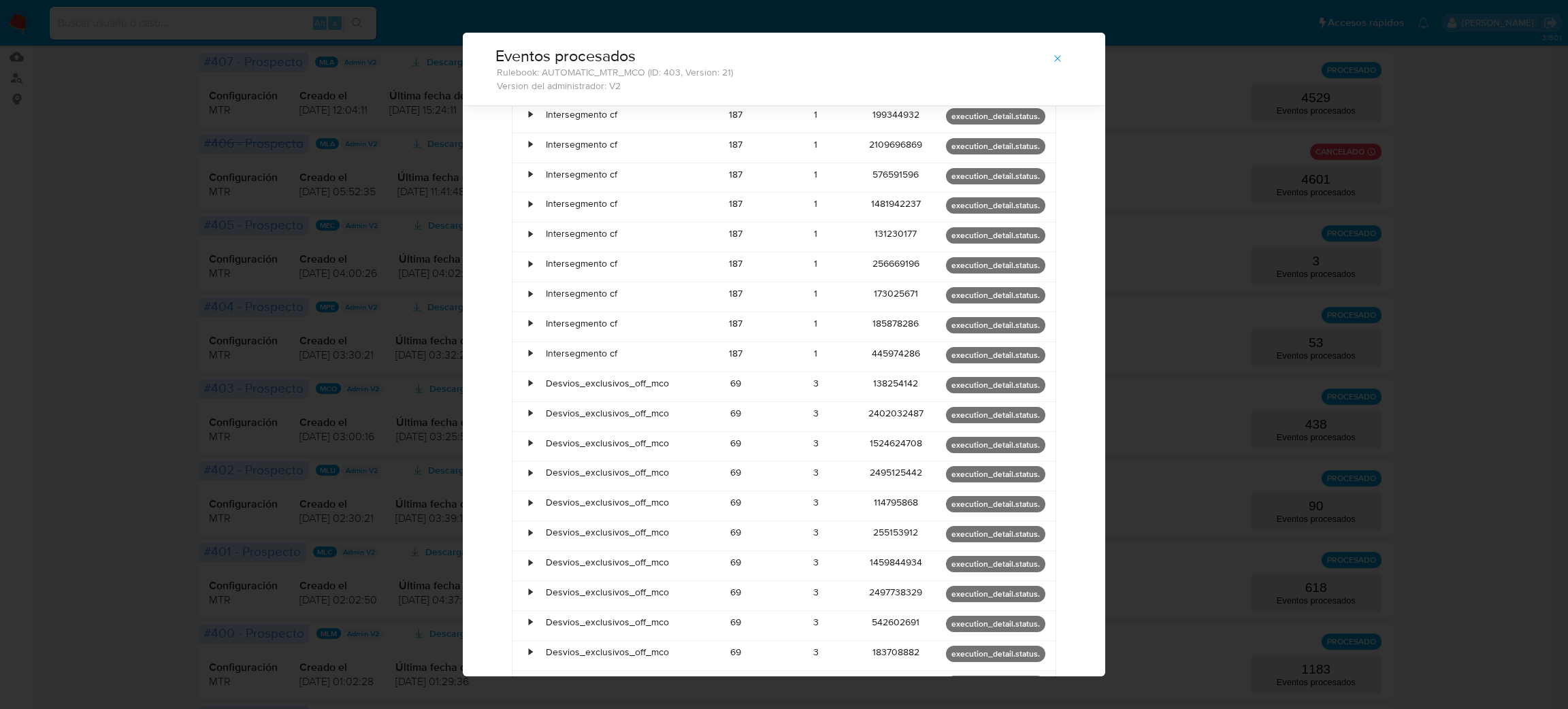
scroll to position [655, 0]
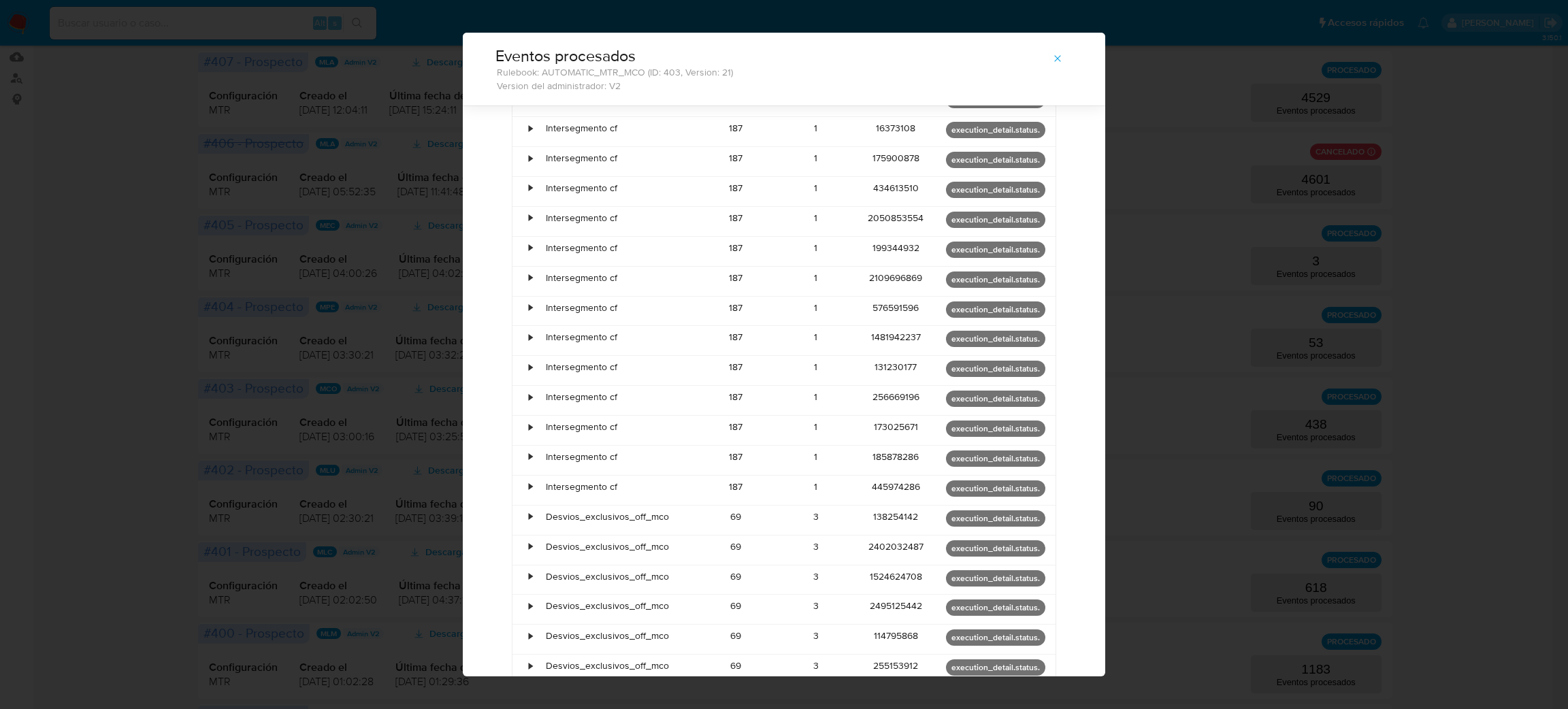
click at [529, 183] on div "•" at bounding box center [531, 188] width 4 height 13
